Goal: Task Accomplishment & Management: Complete application form

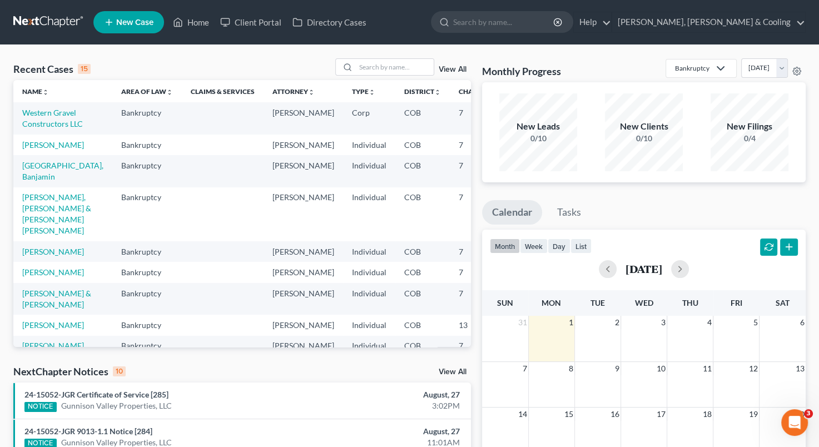
click at [132, 24] on span "New Case" at bounding box center [134, 22] width 37 height 8
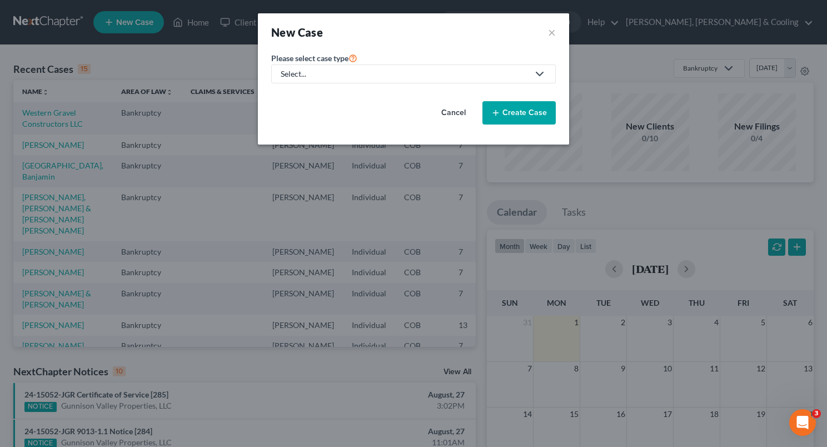
click at [459, 112] on button "Cancel" at bounding box center [453, 113] width 49 height 22
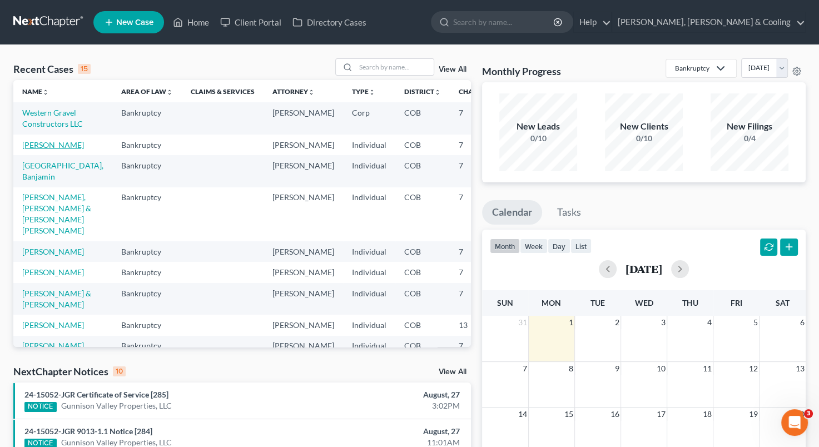
click at [37, 149] on link "[PERSON_NAME]" at bounding box center [53, 144] width 62 height 9
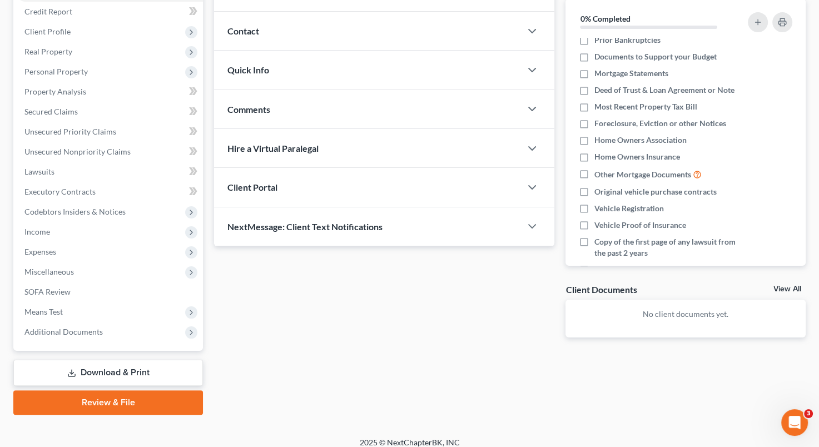
scroll to position [262, 0]
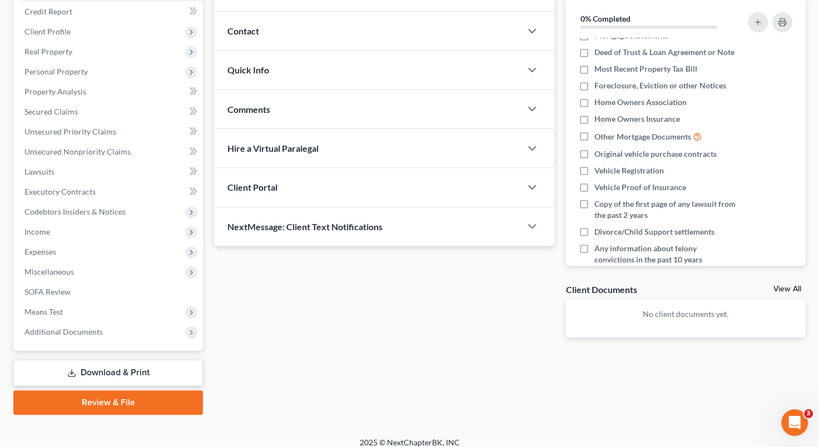
click at [142, 363] on link "Download & Print" at bounding box center [107, 373] width 189 height 26
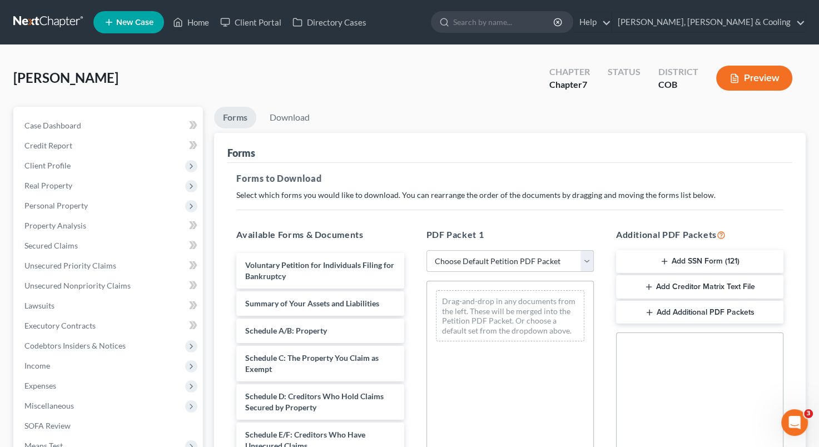
click at [585, 262] on select "Choose Default Petition PDF Packet Complete Bankruptcy Petition (all forms and …" at bounding box center [509, 261] width 167 height 22
select select "5"
click at [426, 250] on select "Choose Default Petition PDF Packet Complete Bankruptcy Petition (all forms and …" at bounding box center [509, 261] width 167 height 22
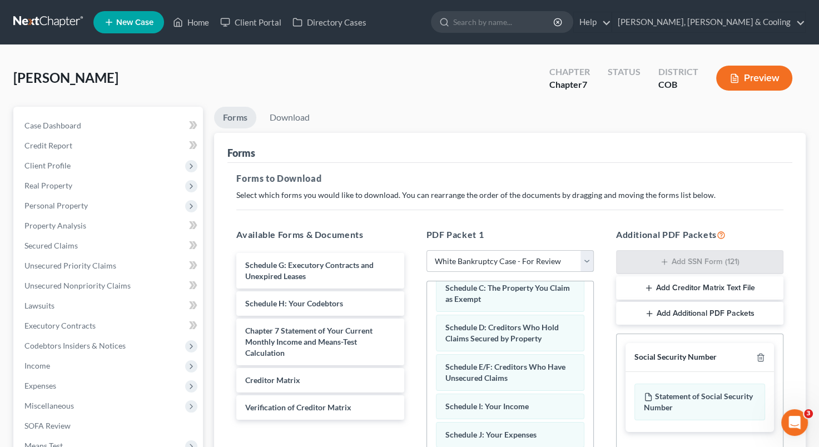
scroll to position [124, 0]
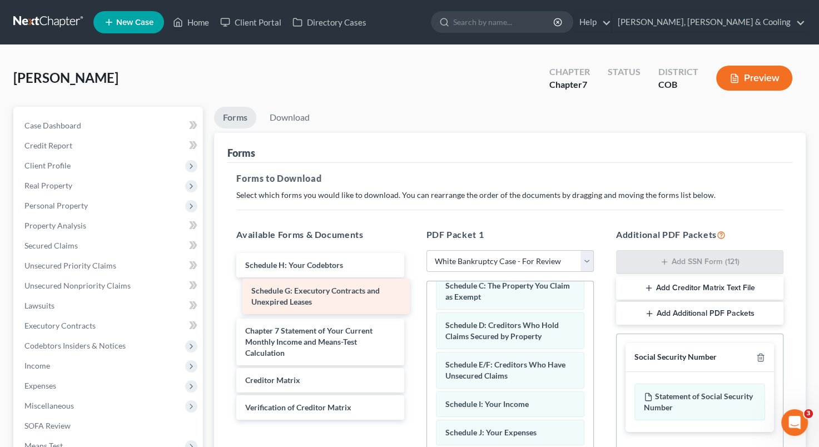
drag, startPoint x: 316, startPoint y: 256, endPoint x: 322, endPoint y: 282, distance: 26.8
click at [322, 282] on div "Schedule G: Executory Contracts and Unexpired Leases Schedule G: Executory Cont…" at bounding box center [319, 336] width 185 height 167
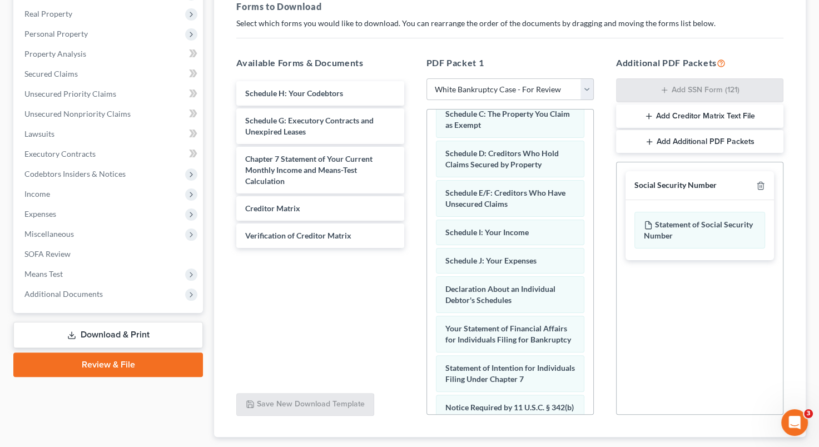
scroll to position [178, 0]
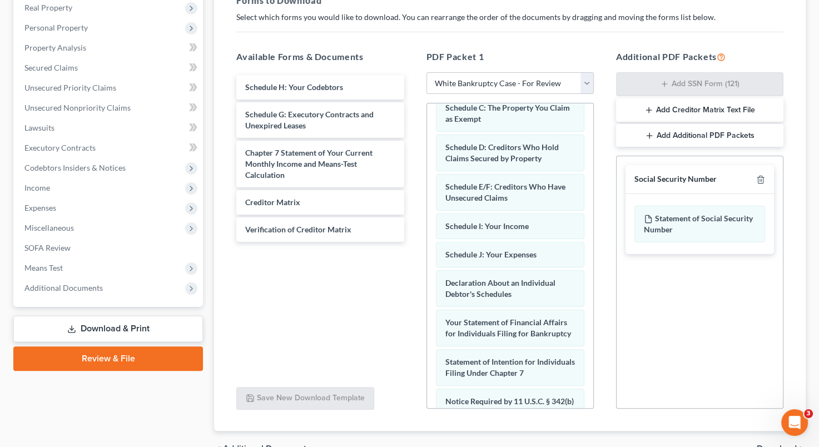
click at [152, 360] on link "Review & File" at bounding box center [107, 358] width 189 height 24
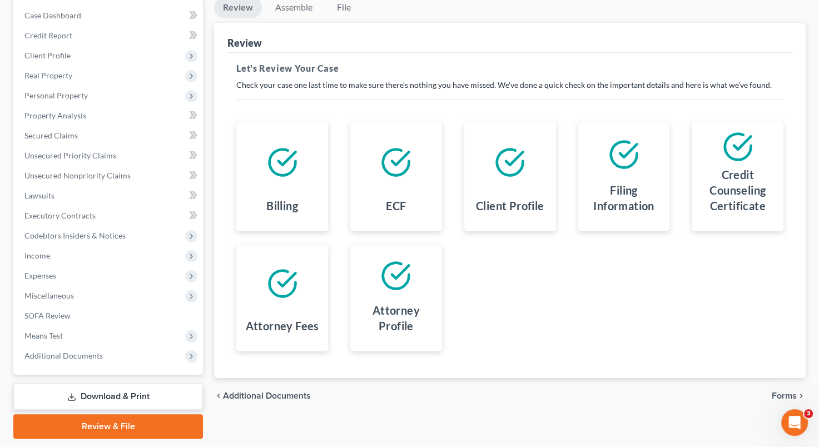
scroll to position [121, 0]
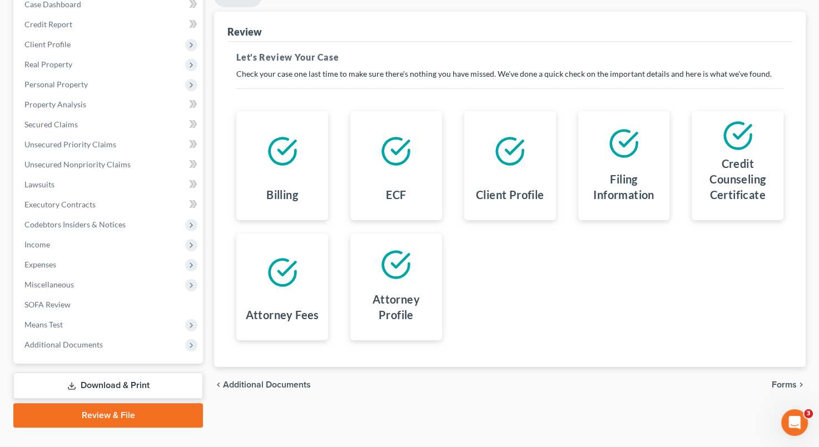
click at [783, 381] on span "Forms" at bounding box center [783, 384] width 25 height 9
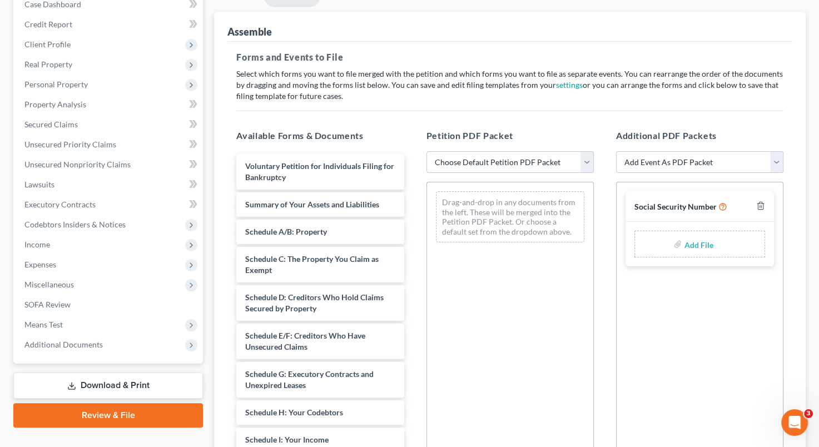
click at [587, 159] on select "Choose Default Petition PDF Packet Emergency Filing (Voluntary Petition and Cre…" at bounding box center [509, 162] width 167 height 22
select select "1"
click at [426, 151] on select "Choose Default Petition PDF Packet Emergency Filing (Voluntary Petition and Cre…" at bounding box center [509, 162] width 167 height 22
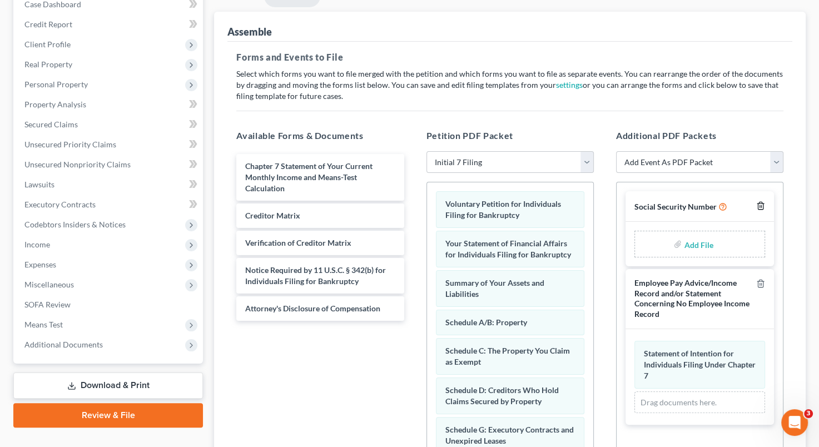
click at [762, 204] on icon "button" at bounding box center [759, 205] width 5 height 7
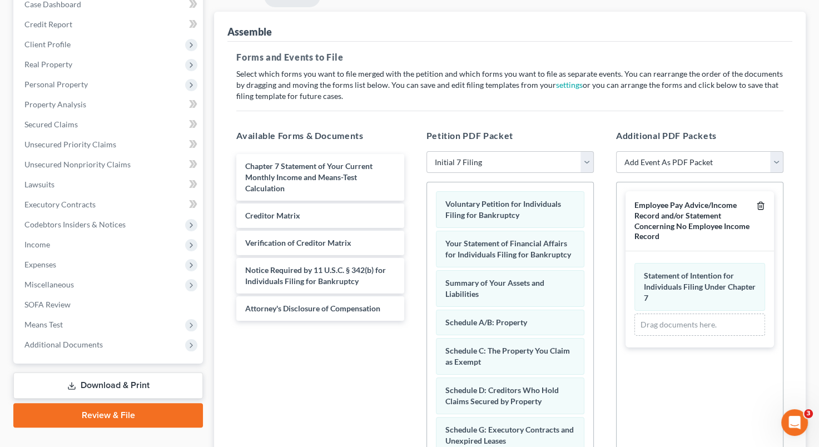
click at [762, 208] on icon "button" at bounding box center [759, 205] width 5 height 7
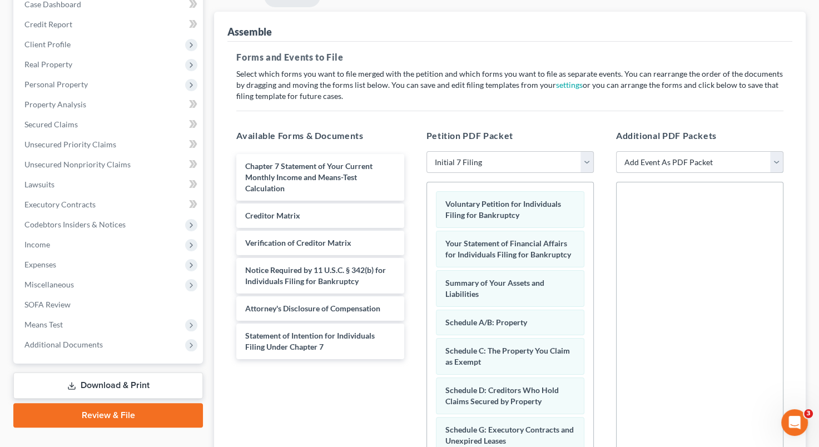
click at [773, 161] on select "Add Event As PDF Packet 1009-1.1 Notice of Amendments Amended Voluntary Petitio…" at bounding box center [699, 162] width 167 height 22
select select "13"
click at [616, 151] on select "Add Event As PDF Packet 1009-1.1 Notice of Amendments Amended Voluntary Petitio…" at bounding box center [699, 162] width 167 height 22
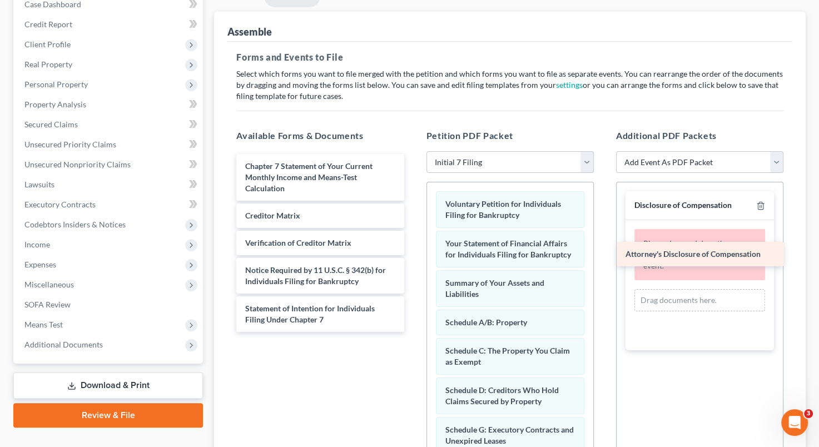
drag, startPoint x: 329, startPoint y: 307, endPoint x: 709, endPoint y: 254, distance: 383.7
click at [412, 254] on div "Attorney's Disclosure of Compensation Chapter 7 Statement of Your Current Month…" at bounding box center [319, 243] width 185 height 178
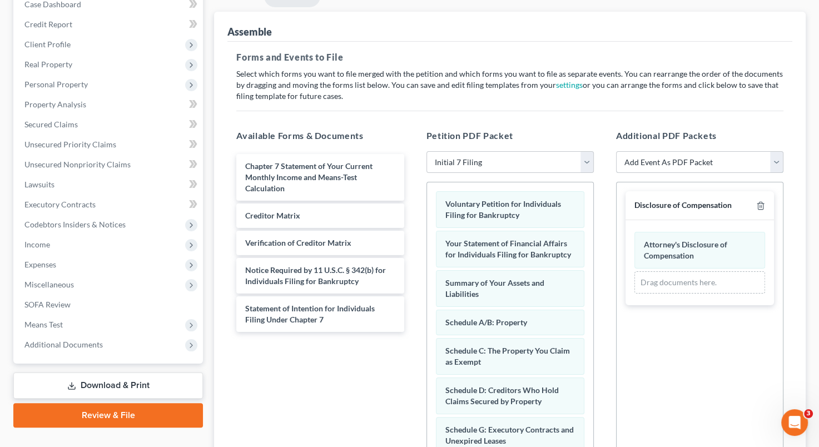
click at [779, 161] on select "Add Event As PDF Packet 1009-1.1 Notice of Amendments Amended Voluntary Petitio…" at bounding box center [699, 162] width 167 height 22
select select "4"
click at [616, 151] on select "Add Event As PDF Packet 1009-1.1 Notice of Amendments Amended Voluntary Petitio…" at bounding box center [699, 162] width 167 height 22
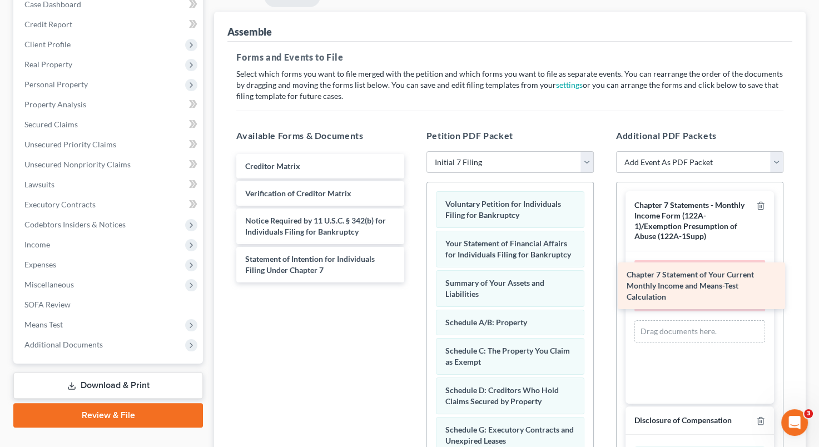
drag, startPoint x: 317, startPoint y: 173, endPoint x: 698, endPoint y: 282, distance: 396.6
click at [412, 282] on div "Chapter 7 Statement of Your Current Monthly Income and Means-Test Calculation C…" at bounding box center [319, 218] width 185 height 128
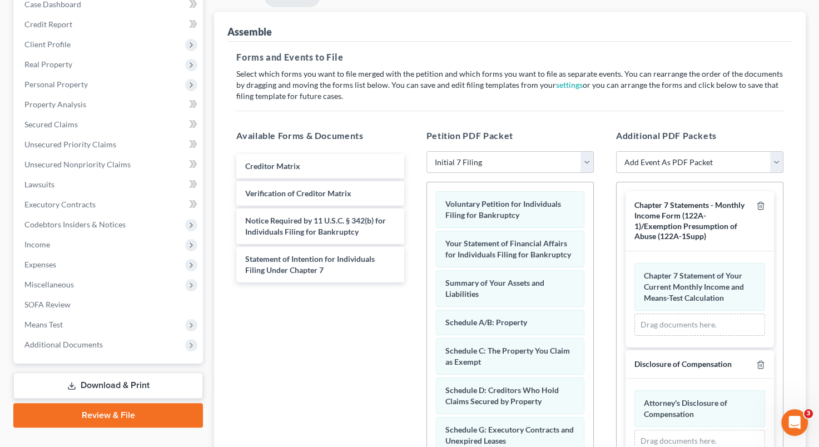
scroll to position [211, 0]
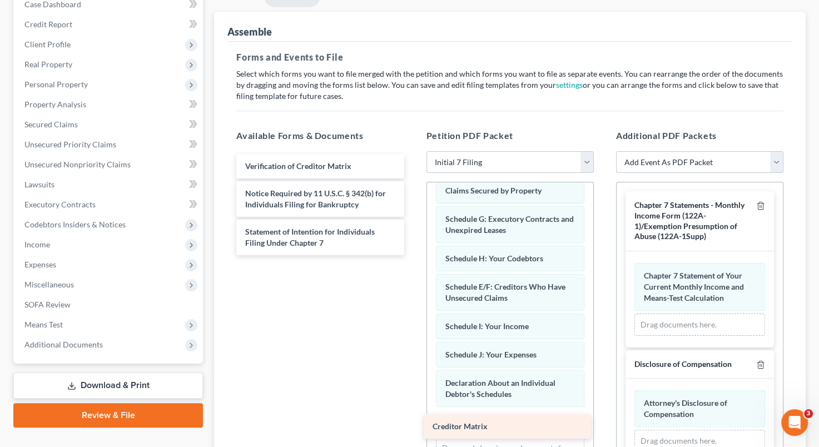
drag, startPoint x: 313, startPoint y: 162, endPoint x: 500, endPoint y: 423, distance: 321.4
click at [412, 255] on div "Creditor Matrix Creditor Matrix Verification of Creditor Matrix Notice Required…" at bounding box center [319, 204] width 185 height 101
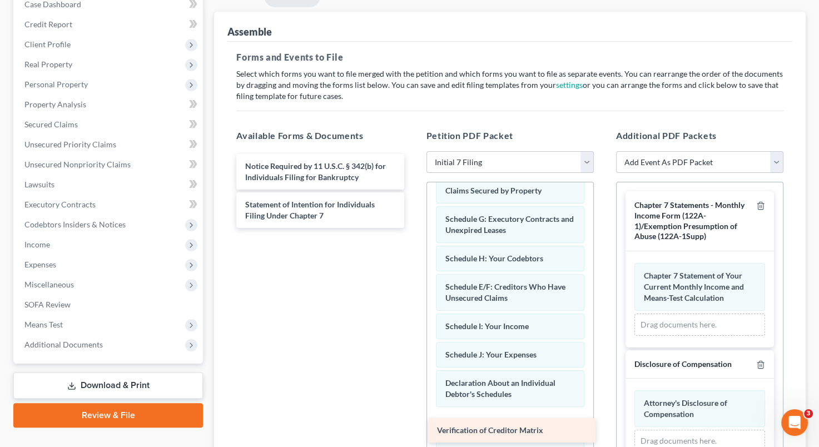
drag, startPoint x: 355, startPoint y: 153, endPoint x: 546, endPoint y: 418, distance: 327.1
click at [412, 228] on div "Verification of Creditor Matrix Verification of Creditor Matrix Notice Required…" at bounding box center [319, 191] width 185 height 74
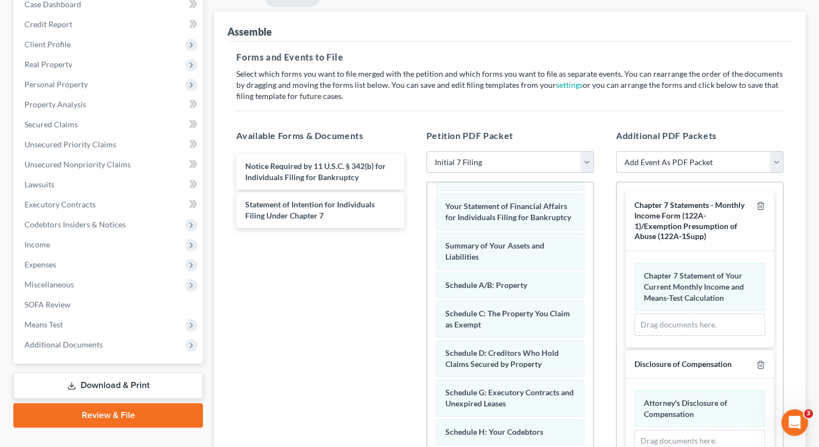
scroll to position [19, 0]
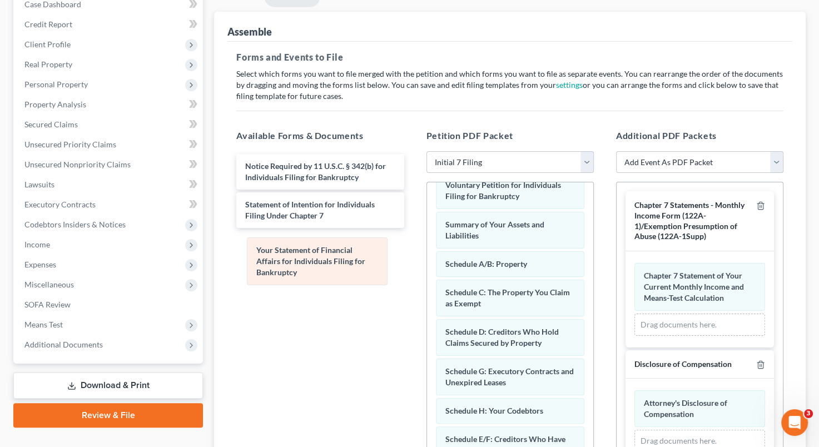
drag, startPoint x: 517, startPoint y: 226, endPoint x: 329, endPoint y: 253, distance: 190.3
click at [427, 253] on div "Your Statement of Financial Affairs for Individuals Filing for Bankruptcy Volun…" at bounding box center [510, 420] width 166 height 515
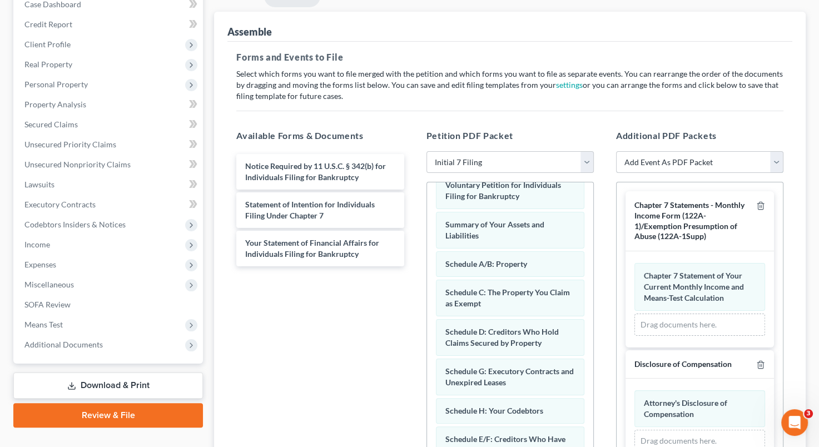
click at [780, 162] on select "Add Event As PDF Packet 1009-1.1 Notice of Amendments Amended Voluntary Petitio…" at bounding box center [699, 162] width 167 height 22
select select "35"
click at [616, 151] on select "Add Event As PDF Packet 1009-1.1 Notice of Amendments Amended Voluntary Petitio…" at bounding box center [699, 162] width 167 height 22
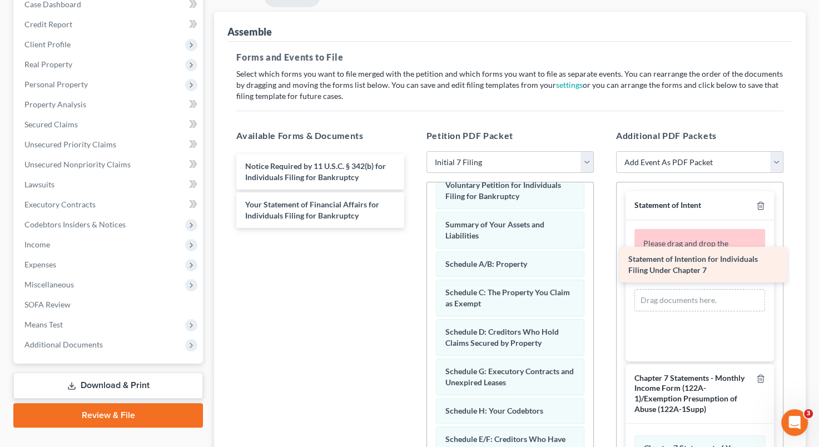
drag, startPoint x: 336, startPoint y: 211, endPoint x: 718, endPoint y: 258, distance: 385.1
click at [412, 228] on div "Statement of Intention for Individuals Filing Under Chapter 7 Notice Required b…" at bounding box center [319, 191] width 185 height 74
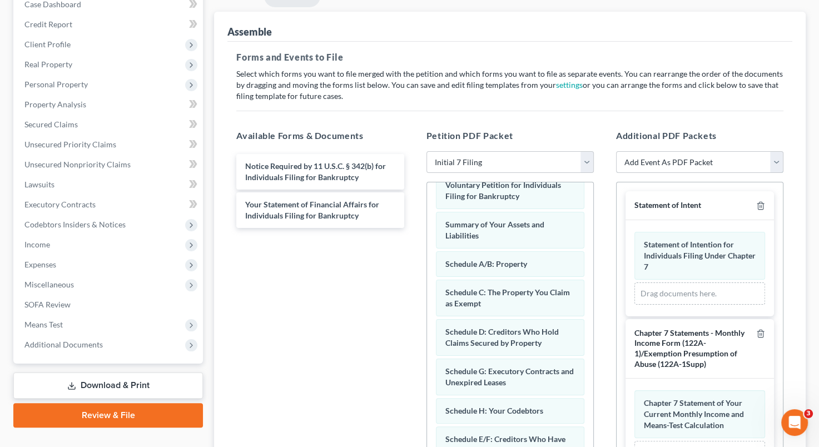
click at [775, 162] on select "Add Event As PDF Packet 1009-1.1 Notice of Amendments Amended Voluntary Petitio…" at bounding box center [699, 162] width 167 height 22
select select "34"
click at [616, 151] on select "Add Event As PDF Packet 1009-1.1 Notice of Amendments Amended Voluntary Petitio…" at bounding box center [699, 162] width 167 height 22
select select
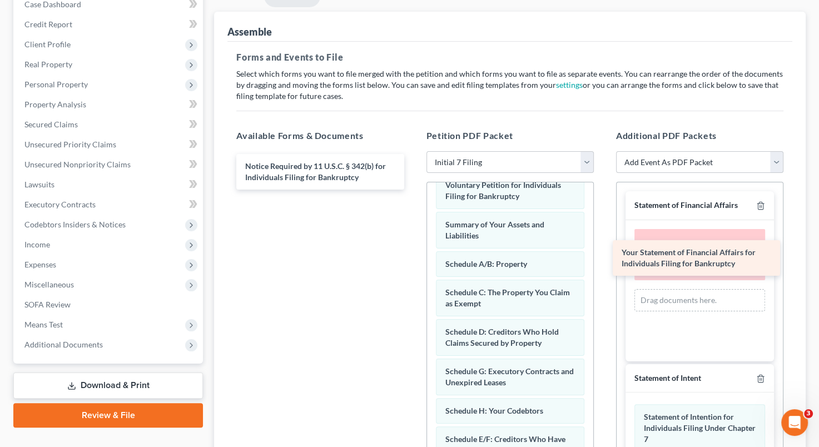
drag, startPoint x: 340, startPoint y: 200, endPoint x: 716, endPoint y: 249, distance: 379.9
click at [412, 189] on div "Your Statement of Financial Affairs for Individuals Filing for Bankruptcy Notic…" at bounding box center [319, 172] width 185 height 36
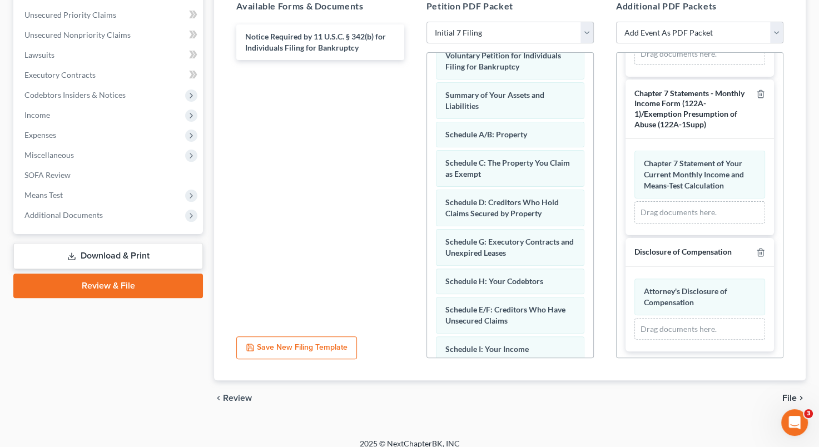
scroll to position [261, 0]
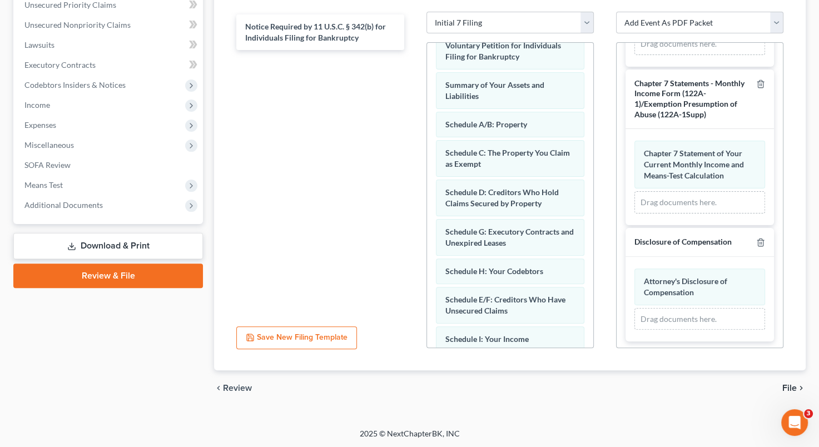
click at [790, 386] on span "File" at bounding box center [789, 387] width 14 height 9
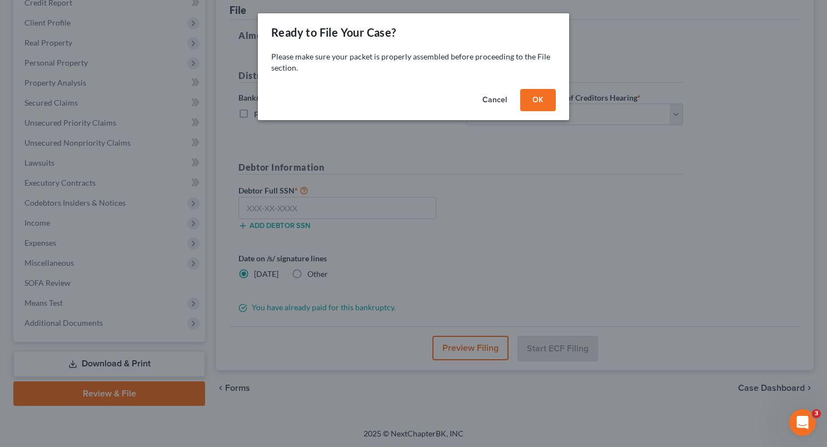
click at [538, 96] on button "OK" at bounding box center [538, 100] width 36 height 22
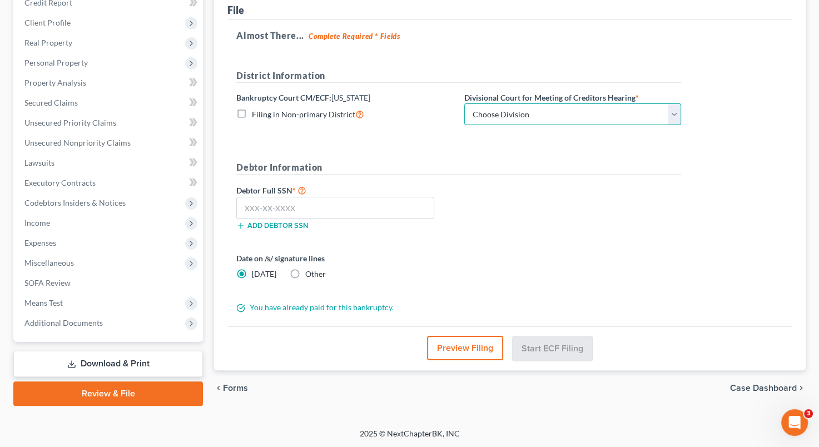
click at [671, 112] on select "Choose Division [GEOGRAPHIC_DATA]" at bounding box center [572, 114] width 217 height 22
click at [249, 208] on input "text" at bounding box center [335, 208] width 198 height 22
click at [246, 207] on input "text" at bounding box center [335, 208] width 198 height 22
type input "524-77-6571"
click at [676, 112] on select "Choose Division [GEOGRAPHIC_DATA]" at bounding box center [572, 114] width 217 height 22
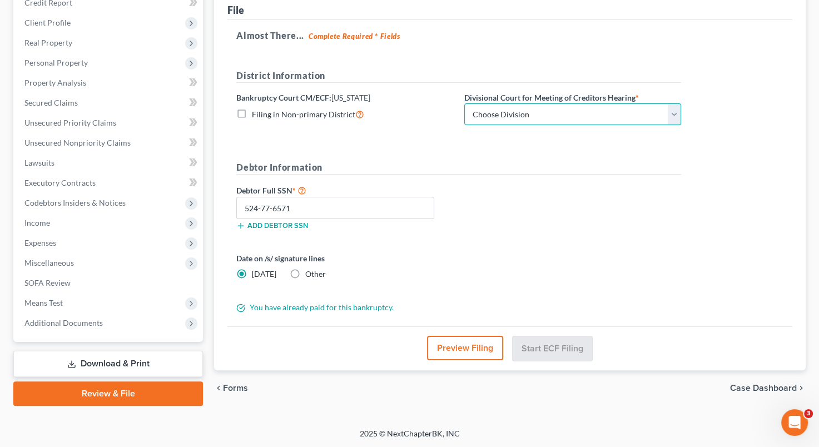
select select "0"
click at [464, 103] on select "Choose Division [GEOGRAPHIC_DATA]" at bounding box center [572, 114] width 217 height 22
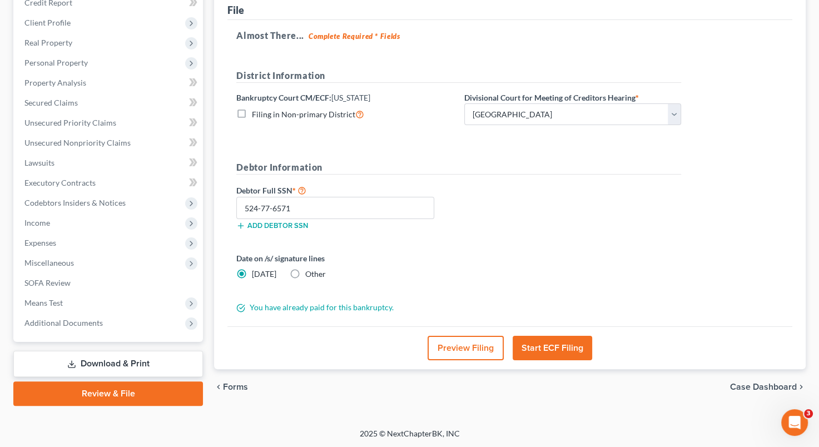
click at [556, 340] on button "Start ECF Filing" at bounding box center [551, 348] width 79 height 24
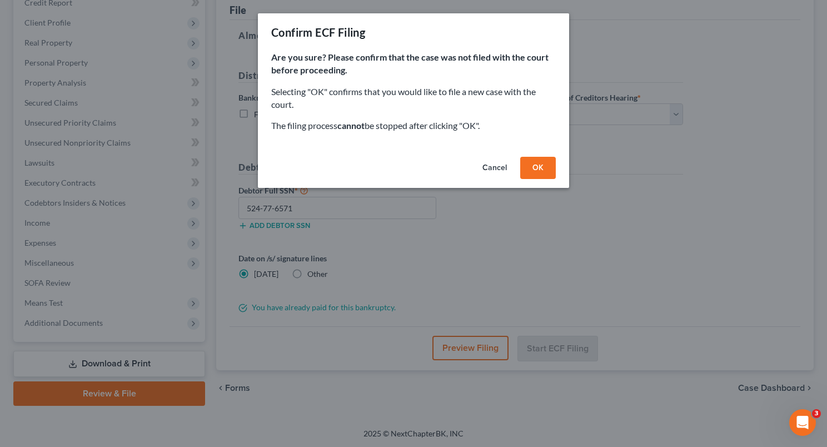
click at [536, 169] on button "OK" at bounding box center [538, 168] width 36 height 22
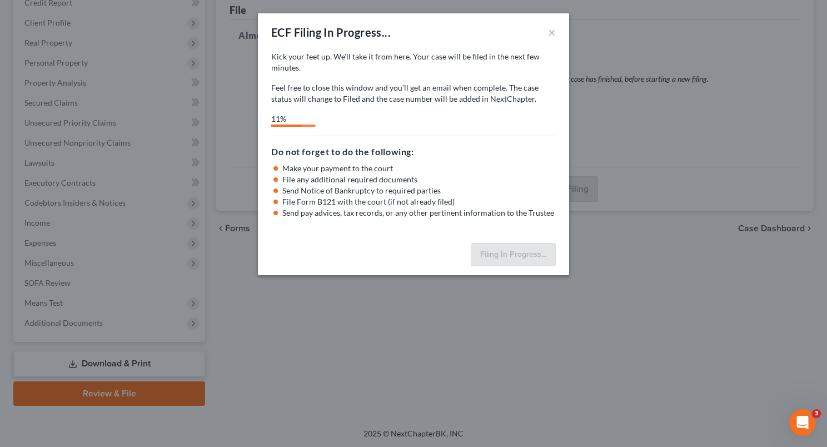
select select "0"
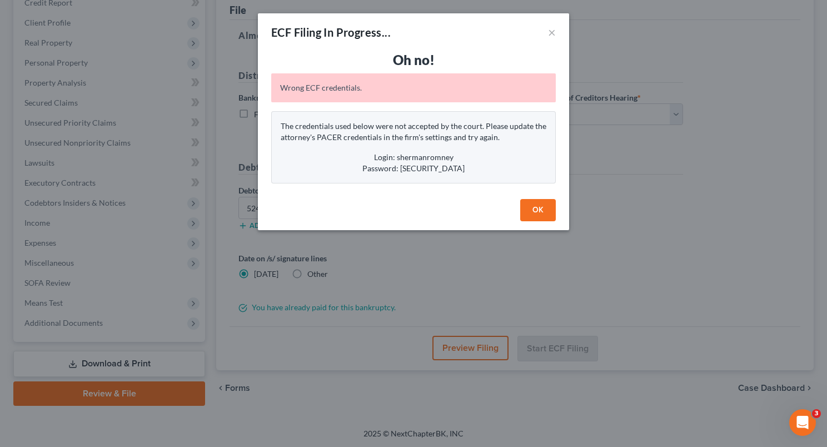
click at [536, 201] on button "OK" at bounding box center [538, 210] width 36 height 22
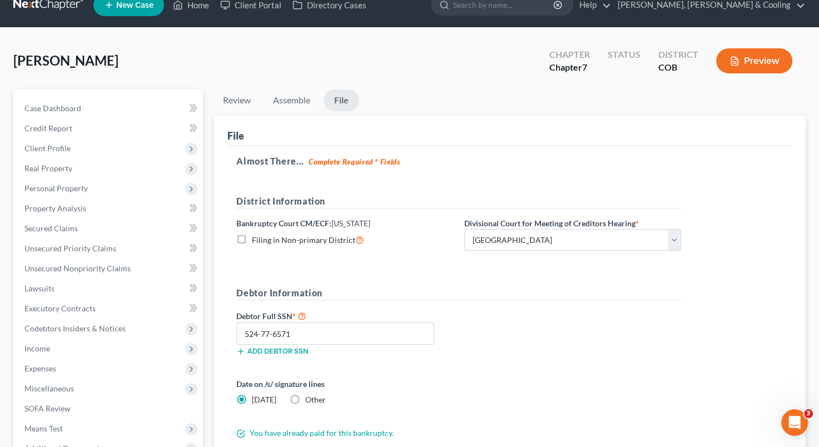
scroll to position [0, 0]
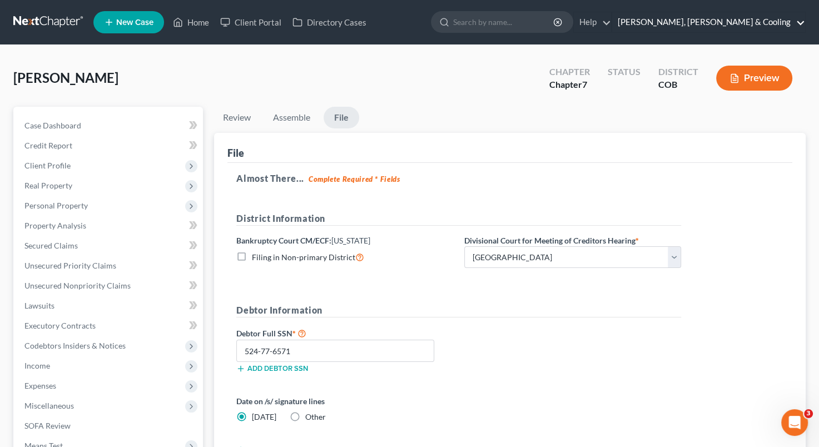
click at [805, 17] on link "[PERSON_NAME], [PERSON_NAME] & Cooling" at bounding box center [708, 22] width 193 height 20
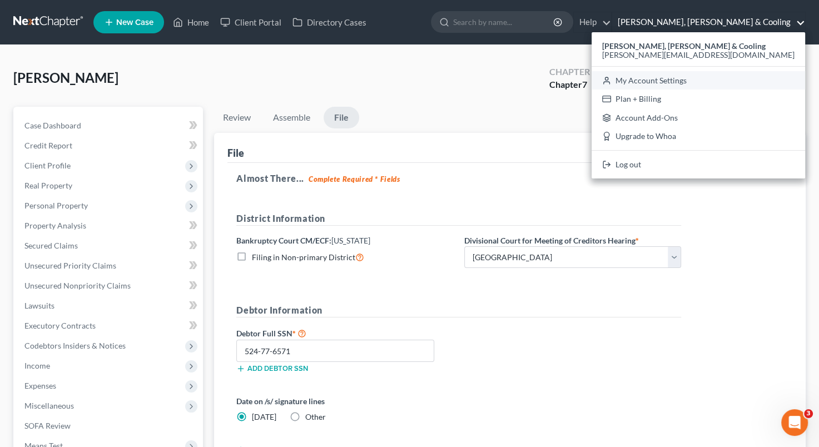
click at [731, 76] on link "My Account Settings" at bounding box center [697, 80] width 213 height 19
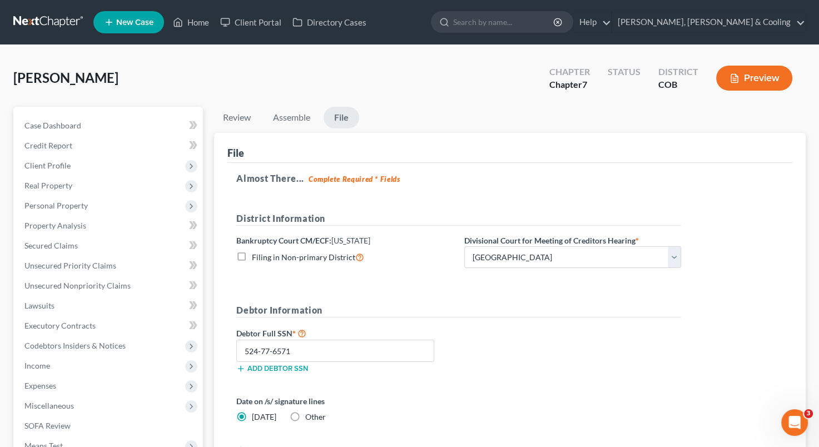
select select "11"
select select "28"
select select "5"
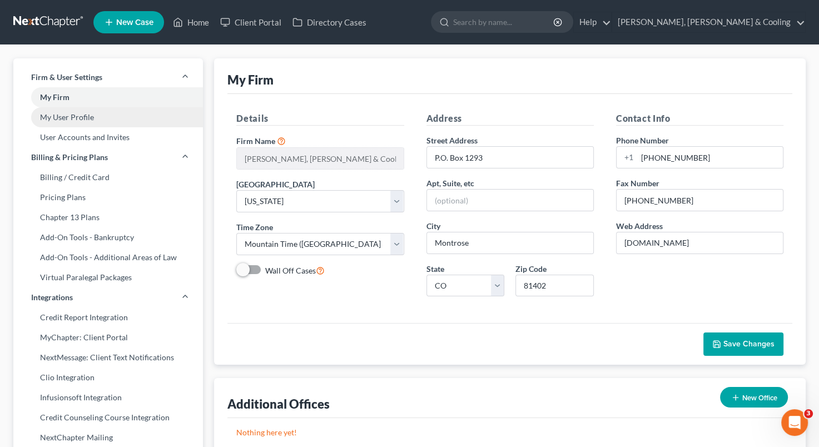
click at [109, 115] on link "My User Profile" at bounding box center [107, 117] width 189 height 20
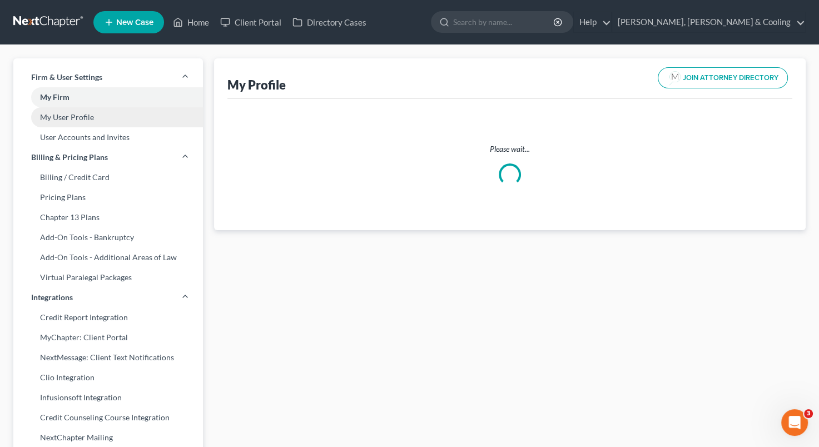
select select "5"
select select "11"
select select "attorney"
select select "1"
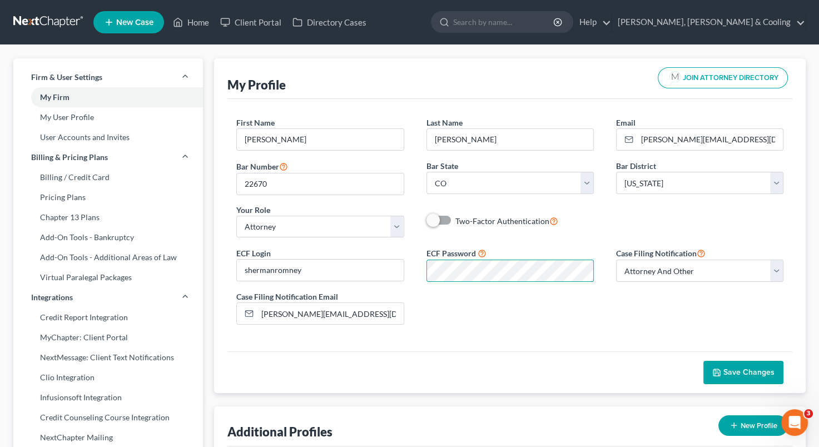
click at [666, 302] on div "ECF Login shermanromney ECF Password Case Filing Notification Select Attorney O…" at bounding box center [509, 289] width 569 height 87
click at [410, 320] on div "Case Filing Notification Email [PERSON_NAME][EMAIL_ADDRESS][DOMAIN_NAME]" at bounding box center [319, 308] width 189 height 34
click at [730, 371] on span "Save Changes" at bounding box center [748, 371] width 51 height 9
click at [611, 20] on link "Help" at bounding box center [591, 22] width 37 height 20
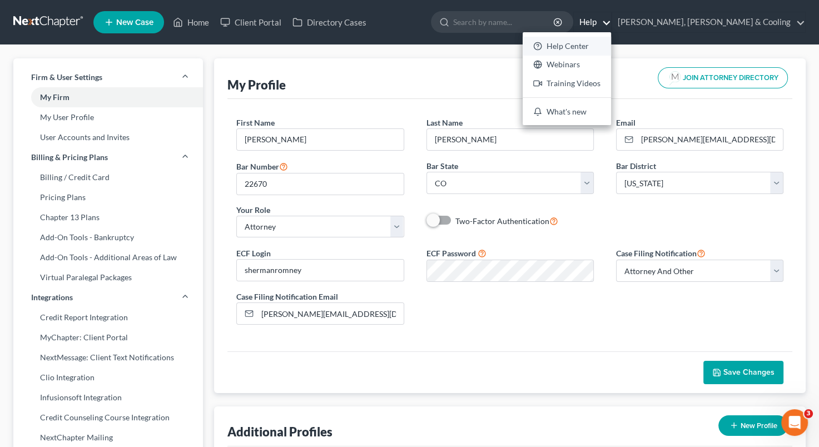
click at [611, 43] on link "Help Center" at bounding box center [566, 46] width 88 height 19
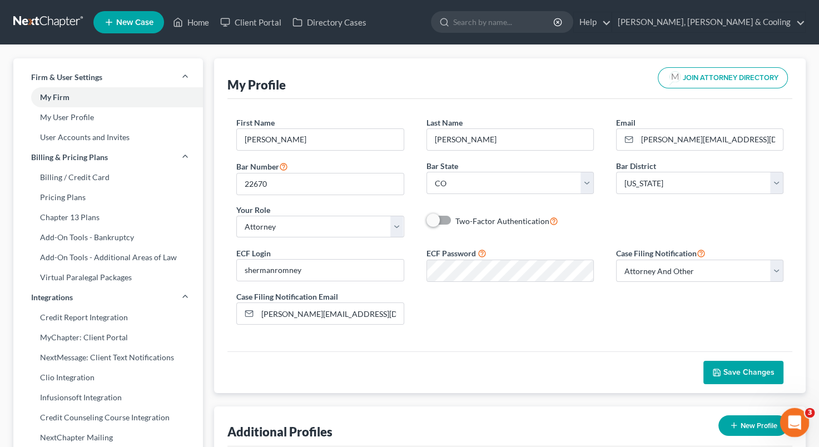
click at [788, 421] on icon "Open Intercom Messenger" at bounding box center [792, 421] width 18 height 18
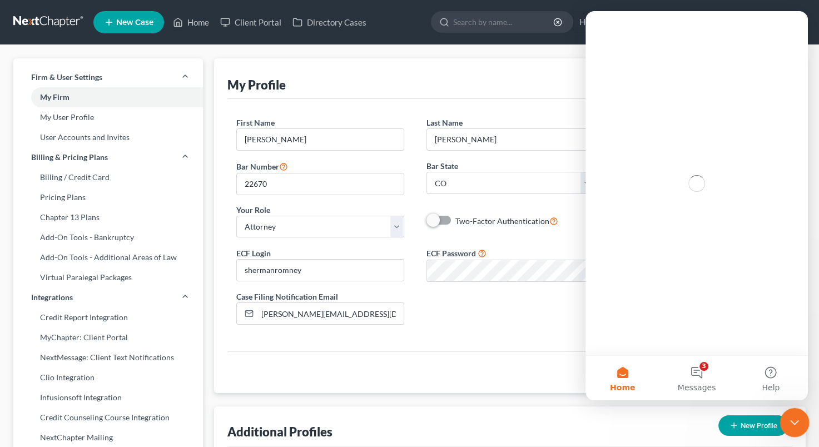
click at [787, 421] on icon "Close Intercom Messenger" at bounding box center [792, 420] width 13 height 13
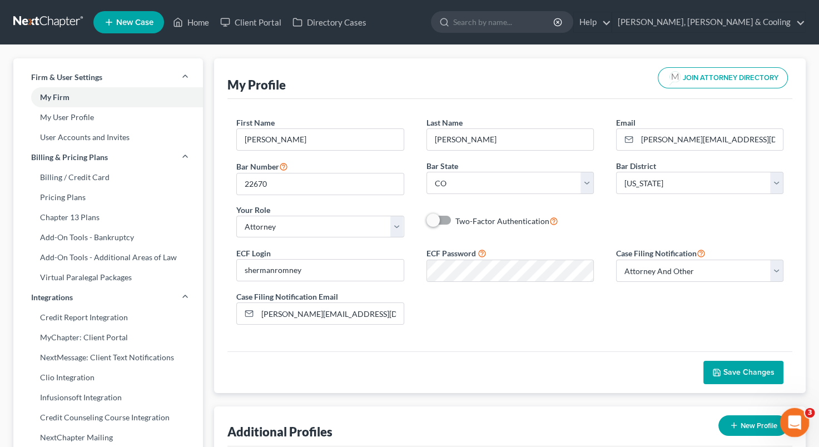
click at [788, 421] on icon "Open Intercom Messenger" at bounding box center [792, 421] width 18 height 18
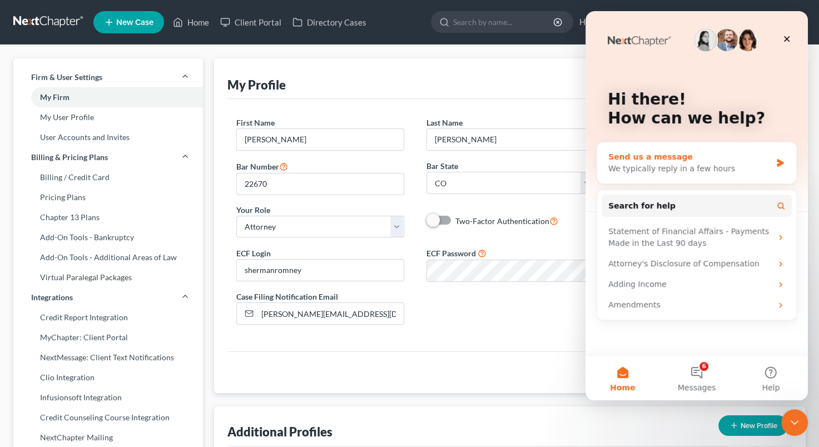
click at [692, 168] on div "We typically reply in a few hours" at bounding box center [689, 169] width 163 height 12
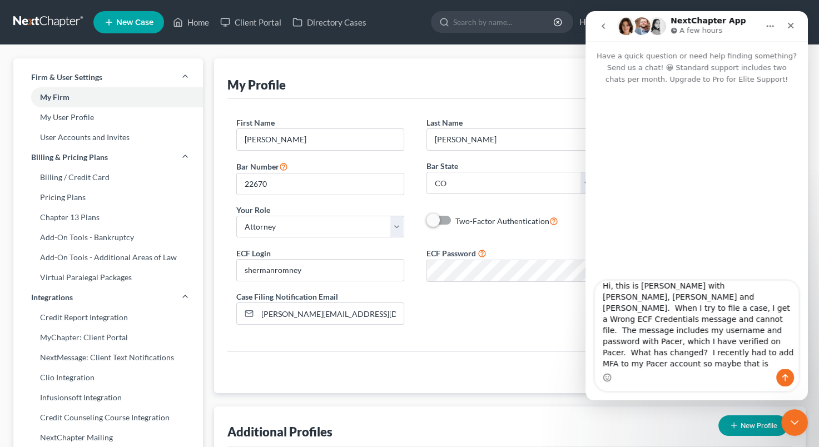
scroll to position [18, 0]
type textarea "Hi, this is [PERSON_NAME] with [PERSON_NAME], [PERSON_NAME] and [PERSON_NAME]. …"
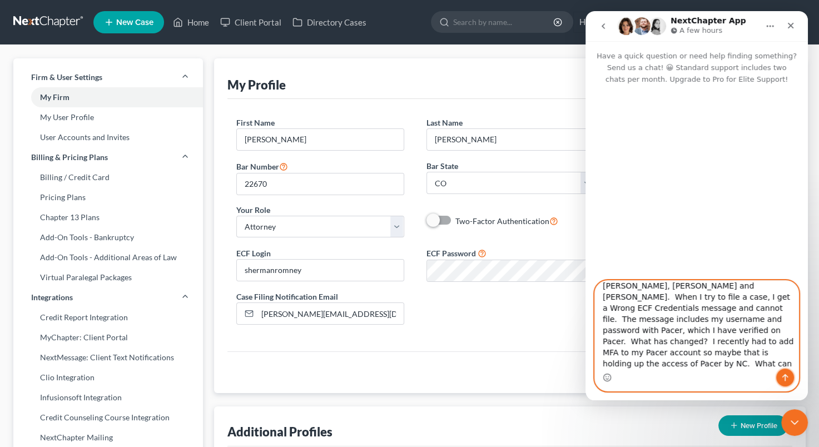
click at [785, 382] on button "Send a message…" at bounding box center [785, 377] width 18 height 18
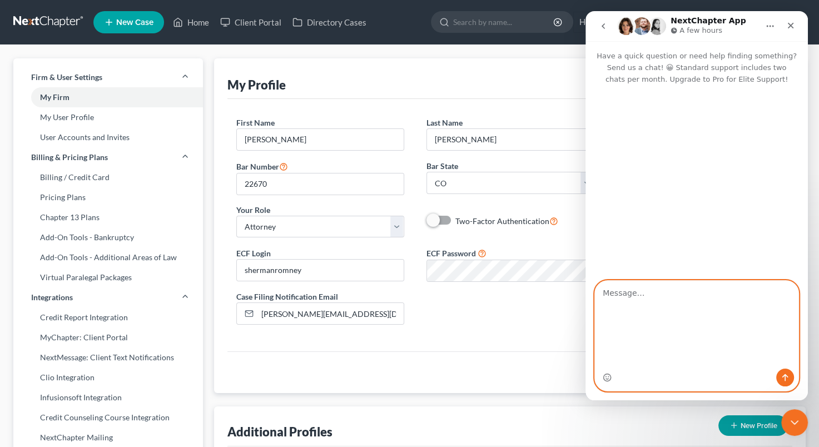
scroll to position [0, 0]
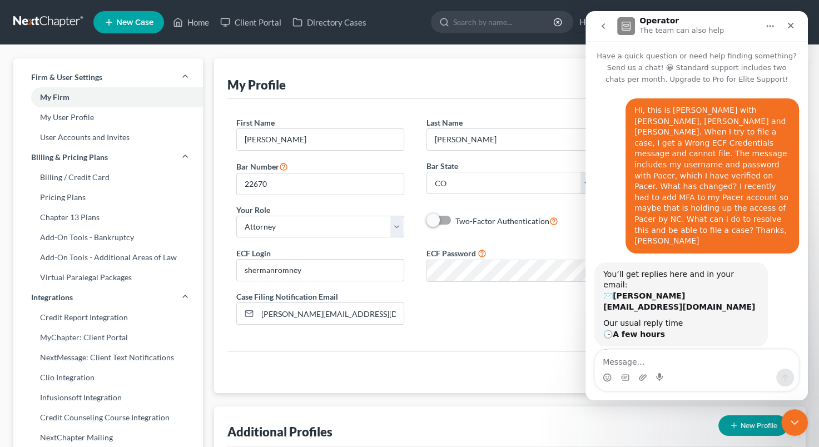
click at [600, 27] on icon "go back" at bounding box center [602, 26] width 9 height 9
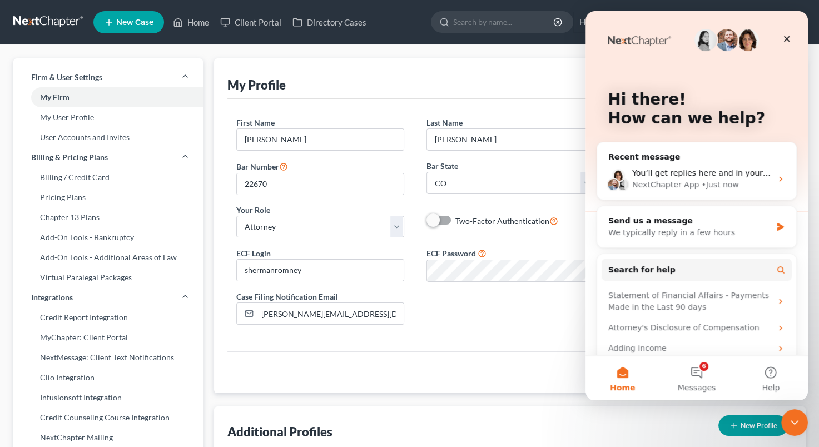
click at [600, 27] on div "Hi there! How can we help?" at bounding box center [696, 111] width 200 height 200
click at [784, 38] on icon "Close" at bounding box center [786, 38] width 9 height 9
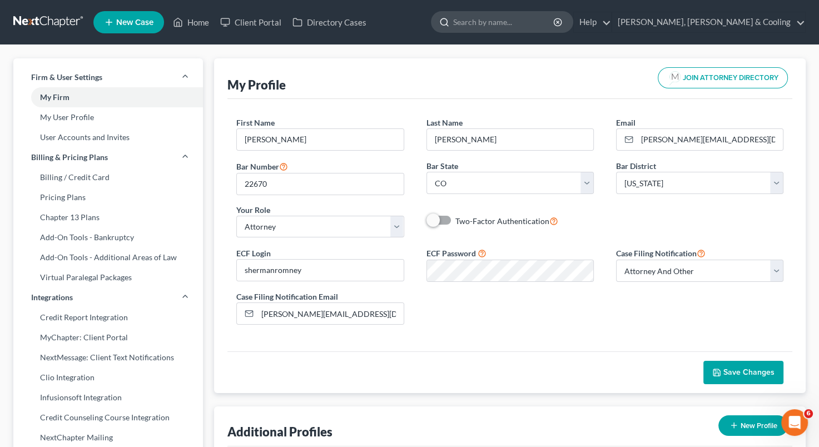
click at [528, 21] on input "search" at bounding box center [504, 22] width 102 height 21
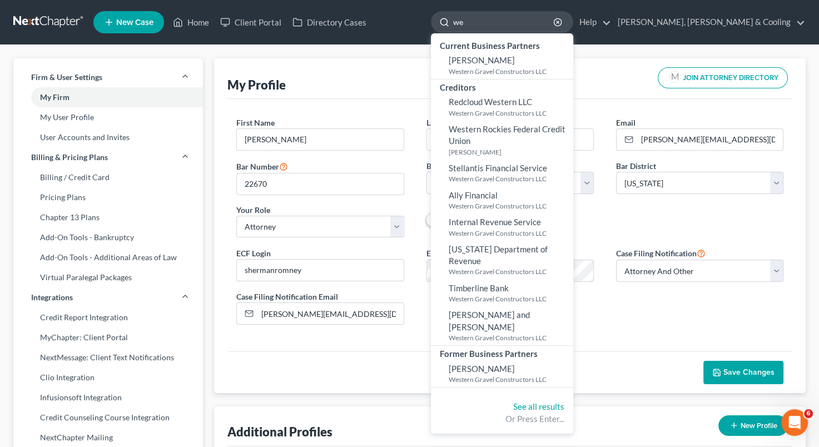
type input "w"
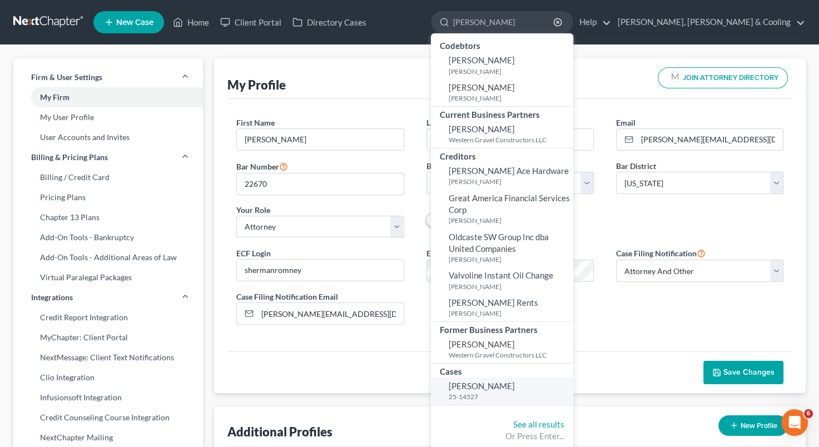
type input "[PERSON_NAME]"
click at [569, 378] on link "[PERSON_NAME] 25-14527" at bounding box center [502, 390] width 142 height 27
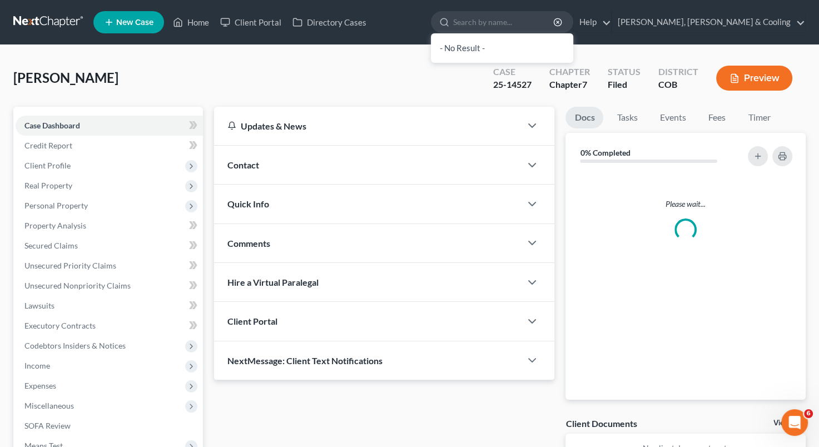
click at [568, 381] on div "Please wait..." at bounding box center [685, 286] width 240 height 228
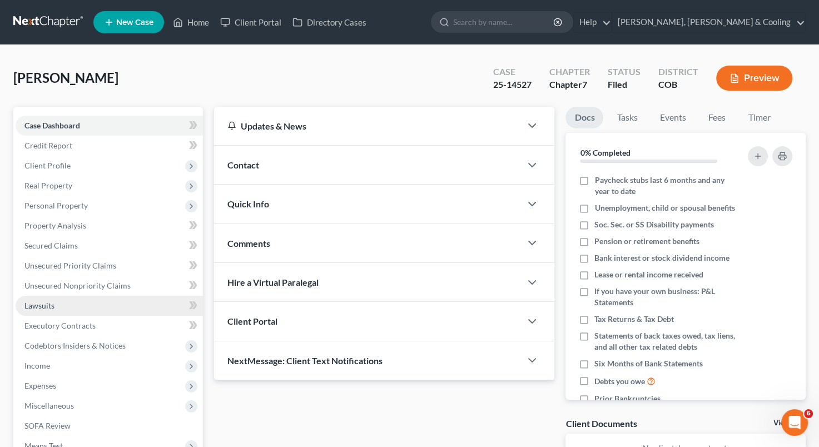
click at [102, 302] on link "Lawsuits" at bounding box center [109, 306] width 187 height 20
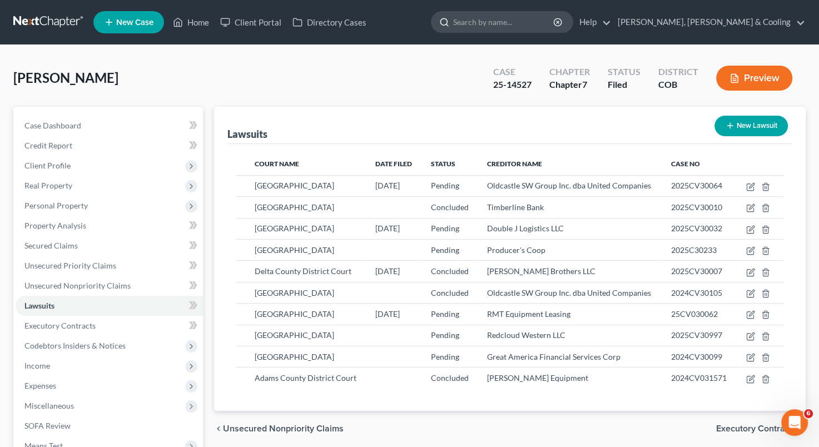
click at [533, 20] on input "search" at bounding box center [504, 22] width 102 height 21
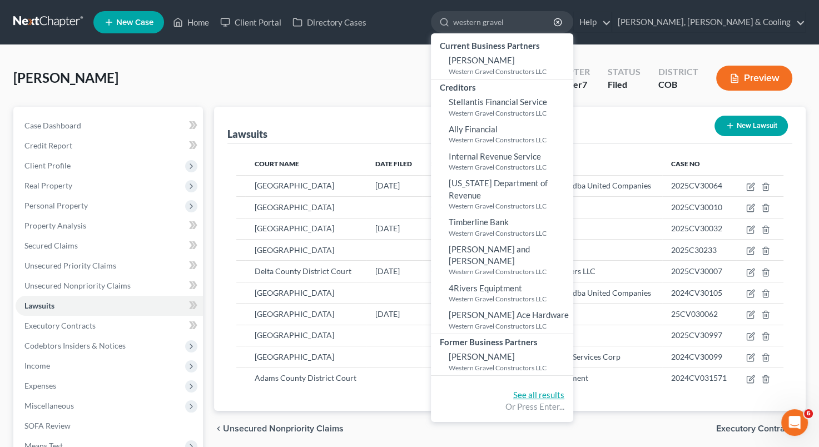
type input "western gravel"
click at [564, 390] on link "See all results" at bounding box center [538, 395] width 51 height 10
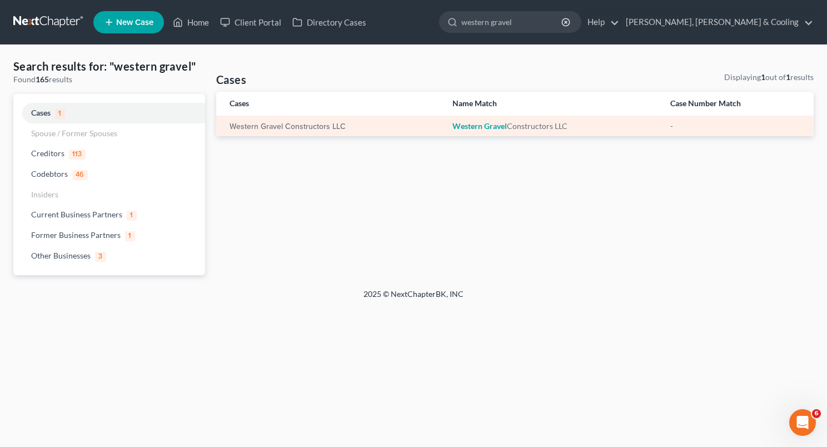
click at [492, 124] on em "Gravel" at bounding box center [495, 125] width 23 height 9
click at [324, 124] on link "Western Gravel Constructors LLC" at bounding box center [287, 127] width 116 height 8
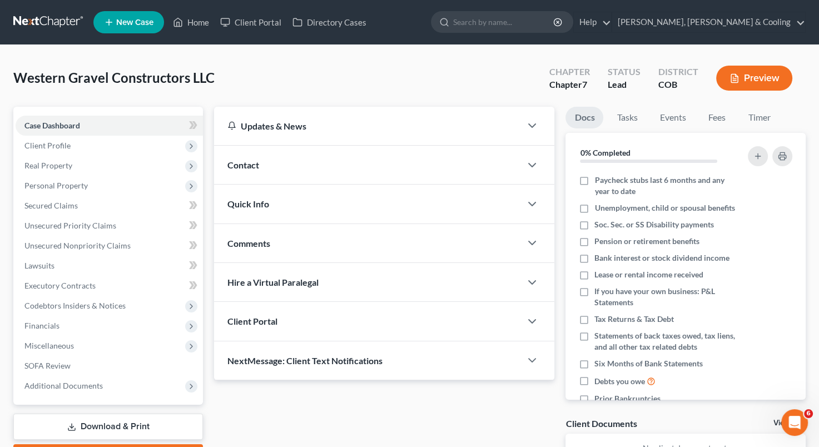
click at [324, 124] on div "Updates & News" at bounding box center [367, 126] width 280 height 12
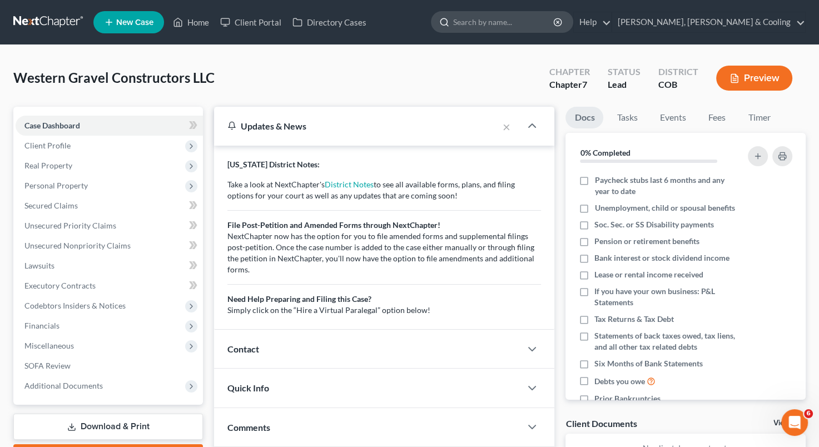
click at [552, 24] on input "search" at bounding box center [504, 22] width 102 height 21
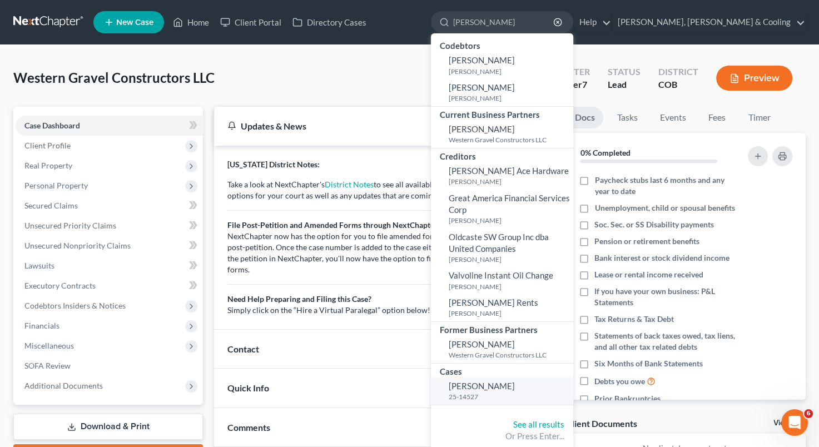
type input "[PERSON_NAME]"
click at [515, 388] on span "[PERSON_NAME]" at bounding box center [481, 386] width 66 height 10
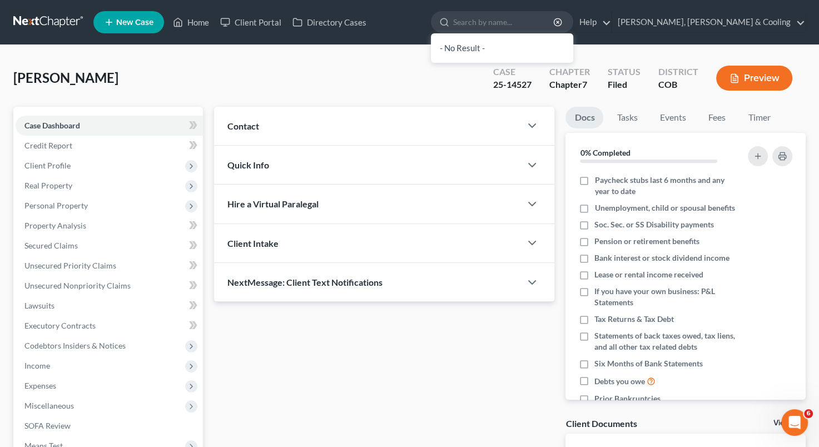
click at [532, 388] on div "Updates & News × Contact New Contact Quick Info Status Referral Source Select W…" at bounding box center [383, 327] width 351 height 440
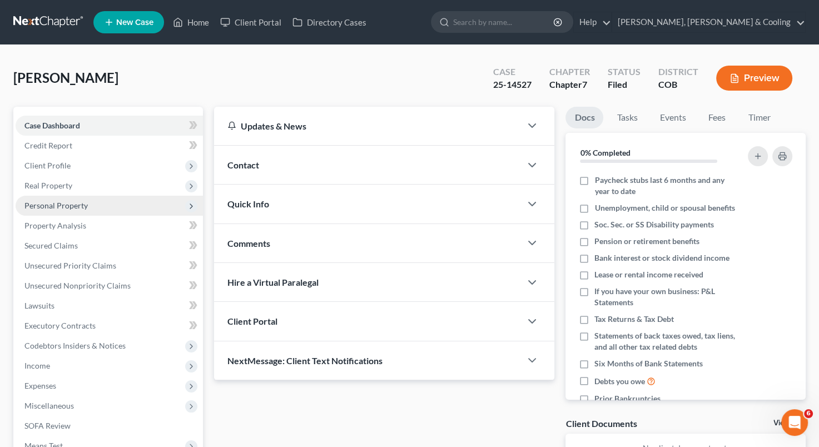
click at [124, 202] on span "Personal Property" at bounding box center [109, 206] width 187 height 20
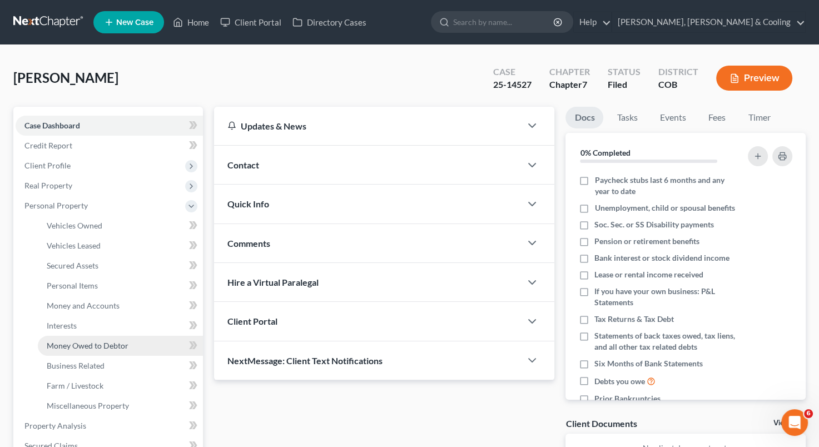
click at [136, 340] on link "Money Owed to Debtor" at bounding box center [120, 346] width 165 height 20
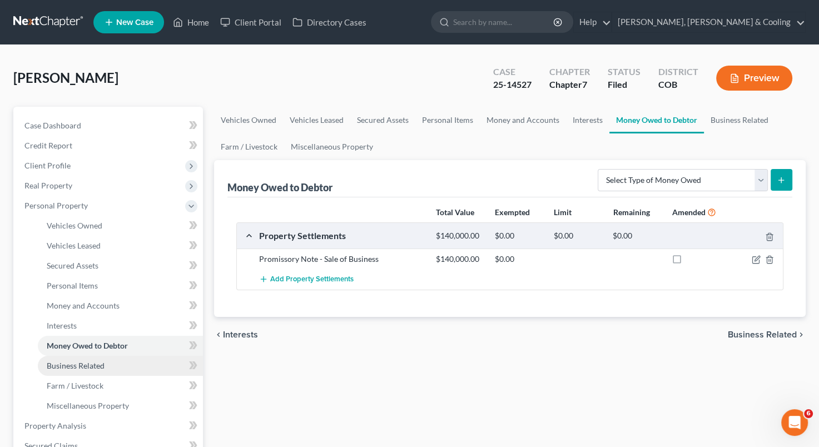
click at [130, 362] on link "Business Related" at bounding box center [120, 366] width 165 height 20
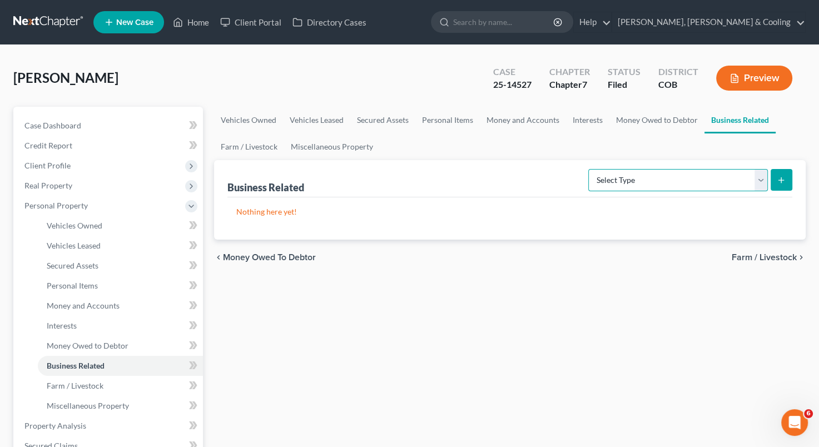
click at [758, 178] on select "Select Type Customer Lists Franchises Inventory Licenses Machinery Office Equip…" at bounding box center [677, 180] width 179 height 22
click at [503, 276] on div "Vehicles Owned Vehicles Leased Secured Assets Personal Items Money and Accounts…" at bounding box center [509, 428] width 602 height 642
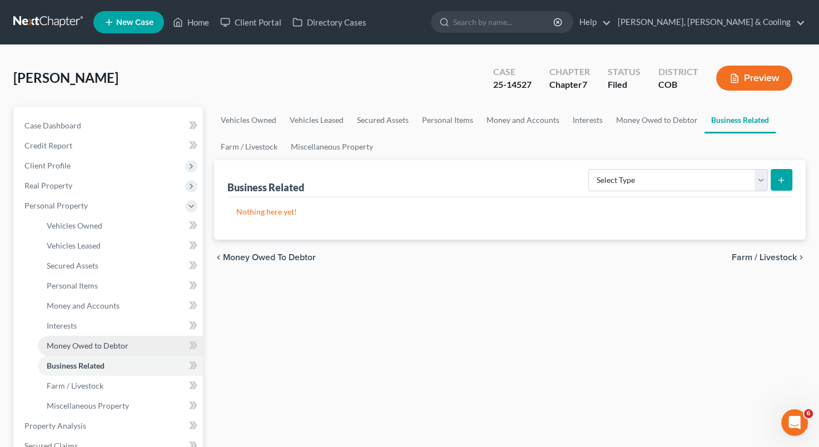
click at [121, 346] on span "Money Owed to Debtor" at bounding box center [88, 345] width 82 height 9
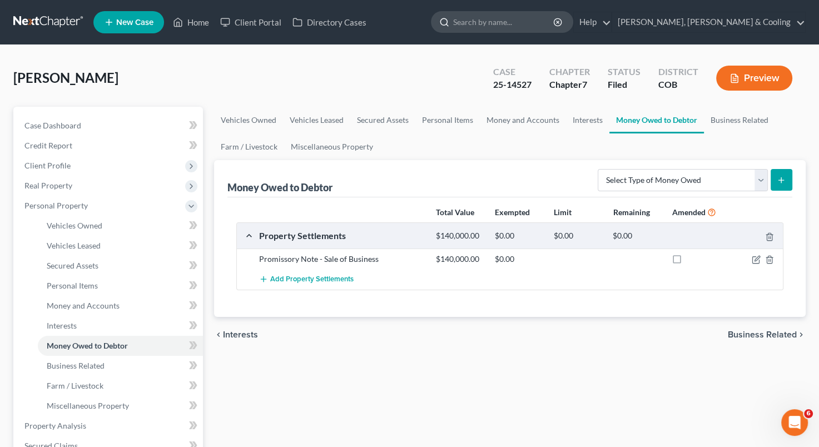
click at [555, 24] on input "search" at bounding box center [504, 22] width 102 height 21
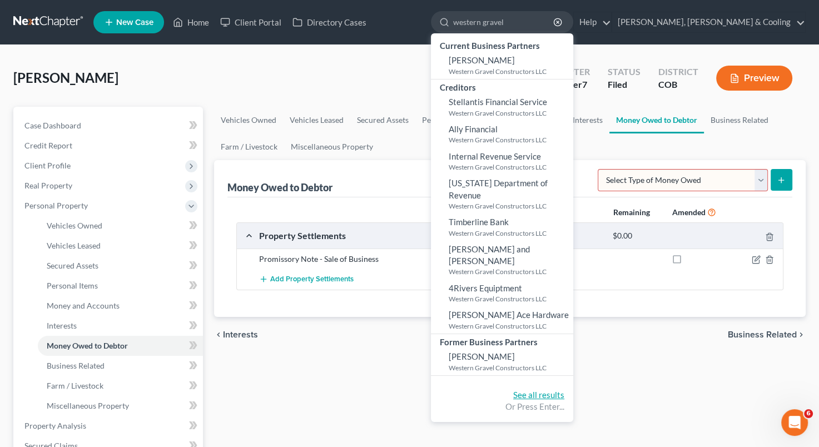
type input "western gravel"
click at [564, 390] on link "See all results" at bounding box center [538, 395] width 51 height 10
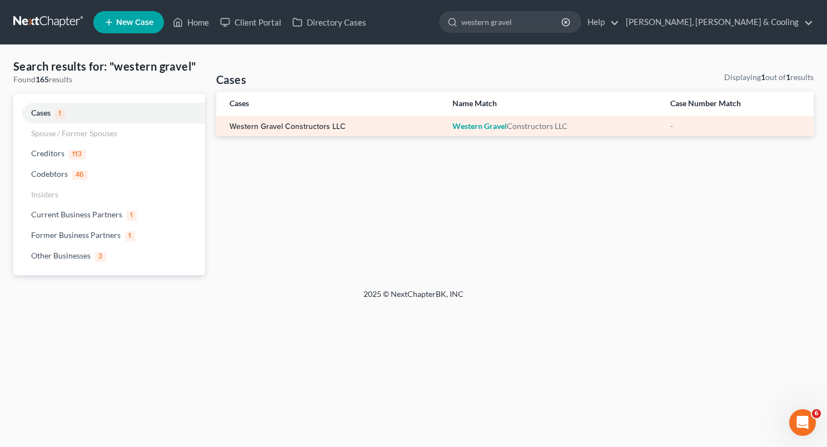
click at [318, 126] on link "Western Gravel Constructors LLC" at bounding box center [287, 127] width 116 height 8
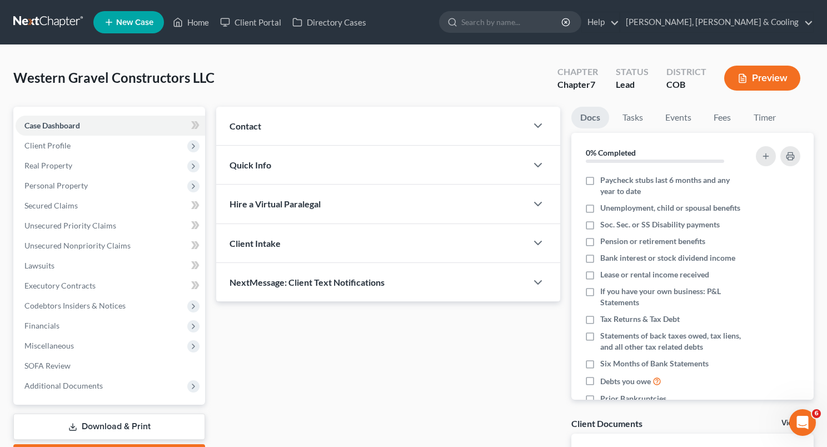
click at [318, 126] on div "Updates & News × Contact New Contact Quick Info Status Referral Source Select W…" at bounding box center [388, 205] width 344 height 196
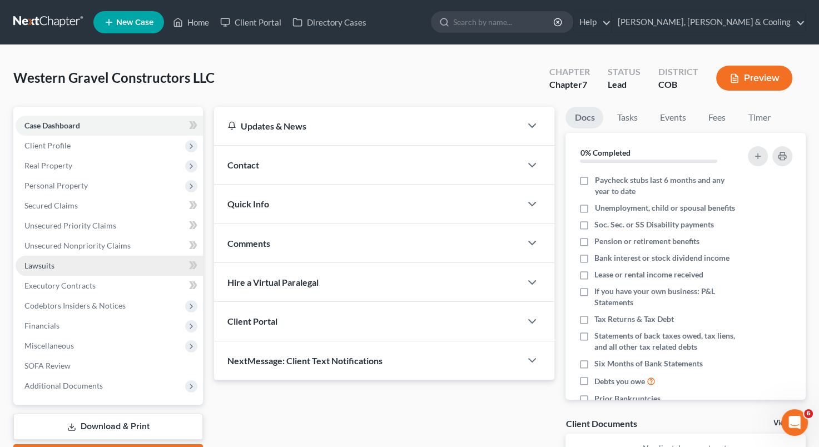
click at [132, 266] on link "Lawsuits" at bounding box center [109, 266] width 187 height 20
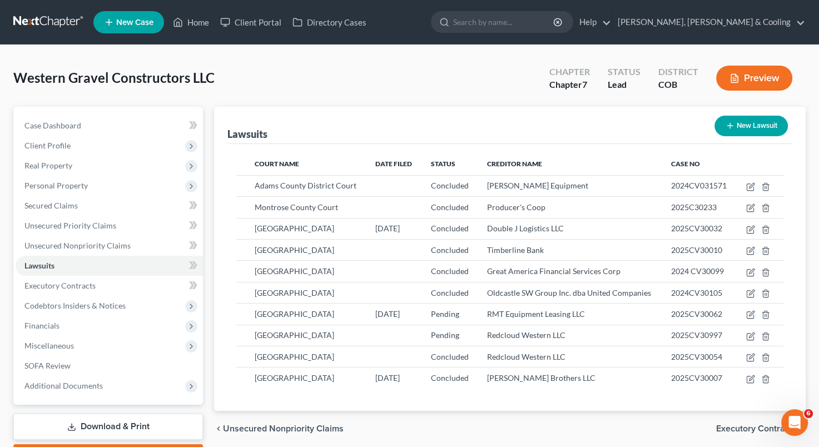
click at [380, 82] on div "Western Gravel Constructors LLC Upgraded Chapter Chapter 7 Status Lead District…" at bounding box center [409, 82] width 792 height 48
click at [612, 184] on div "[PERSON_NAME] Equipment" at bounding box center [570, 185] width 166 height 11
click at [735, 129] on button "New Lawsuit" at bounding box center [750, 126] width 73 height 21
select select "0"
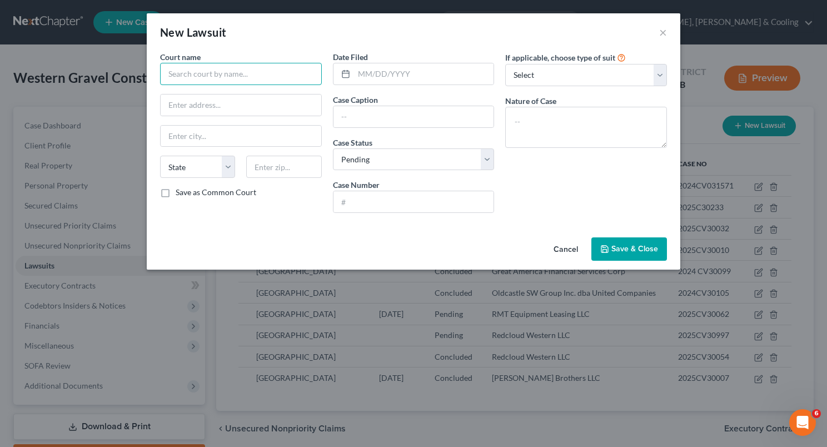
click at [214, 82] on input "text" at bounding box center [241, 74] width 162 height 22
type input "Trans Lease Inc. v. Western Gravel Constructors LLC and [PERSON_NAME]"
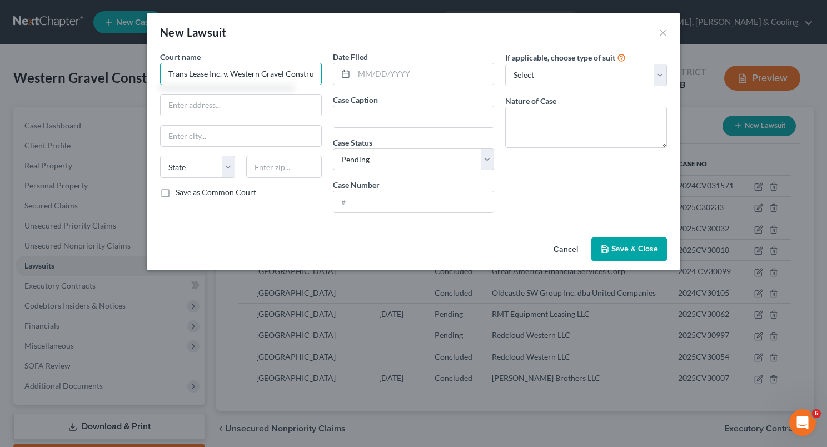
drag, startPoint x: 318, startPoint y: 73, endPoint x: 113, endPoint y: 79, distance: 204.6
click at [113, 79] on div "New Lawsuit × Court name * Trans Lease Inc. v. Western Gravel Constructors LLC …" at bounding box center [413, 223] width 827 height 447
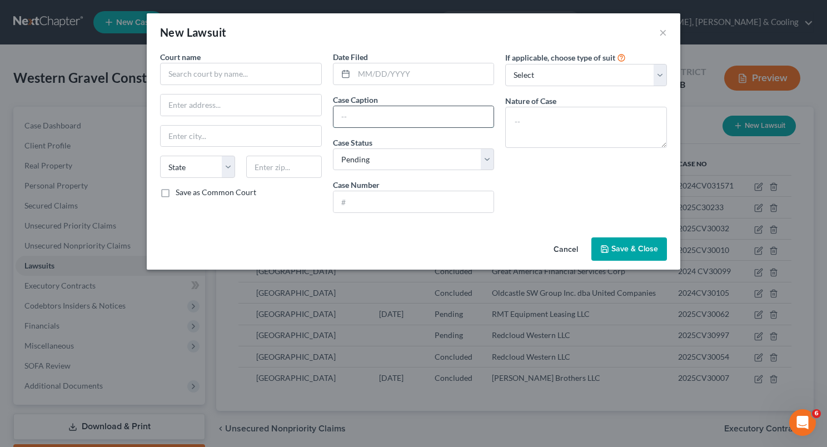
click at [365, 119] on input "text" at bounding box center [413, 116] width 161 height 21
paste input "Trans Lease Inc. v. Western Gravel Constructors LLC and [PERSON_NAME]"
type input "Trans Lease Inc. v. Western Gravel Constructors LLC and [PERSON_NAME]"
click at [210, 77] on input "text" at bounding box center [241, 74] width 162 height 22
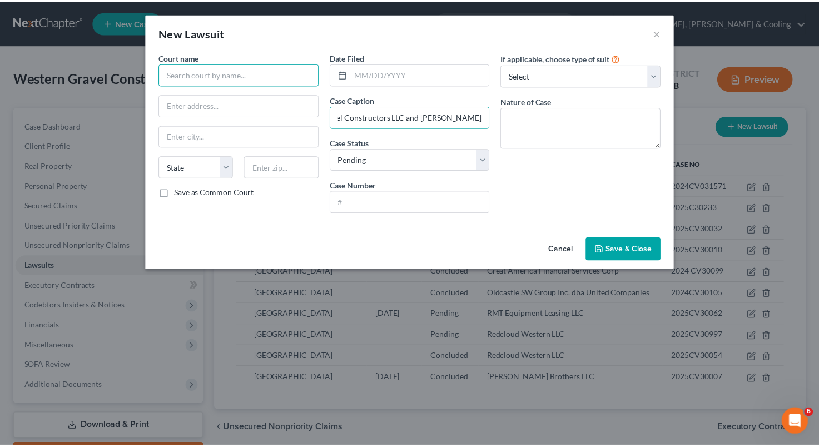
scroll to position [0, 0]
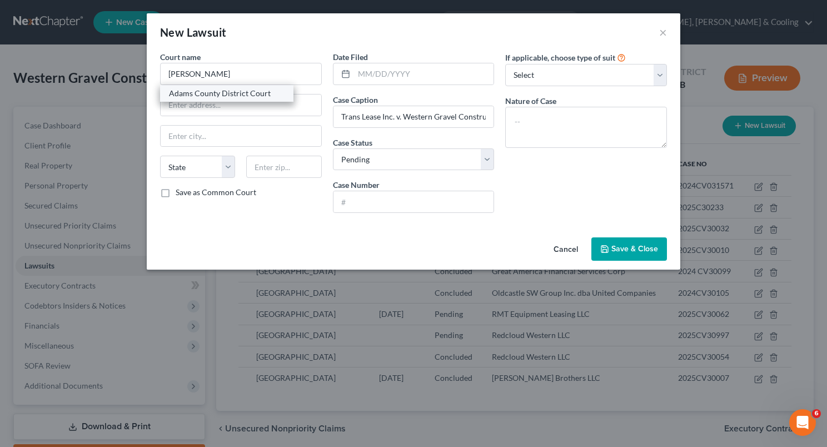
click at [216, 91] on div "Adams County District Court" at bounding box center [227, 93] width 116 height 11
type input "Adams County District Court"
type input "[STREET_ADDRESS]"
type input "[GEOGRAPHIC_DATA]"
select select "5"
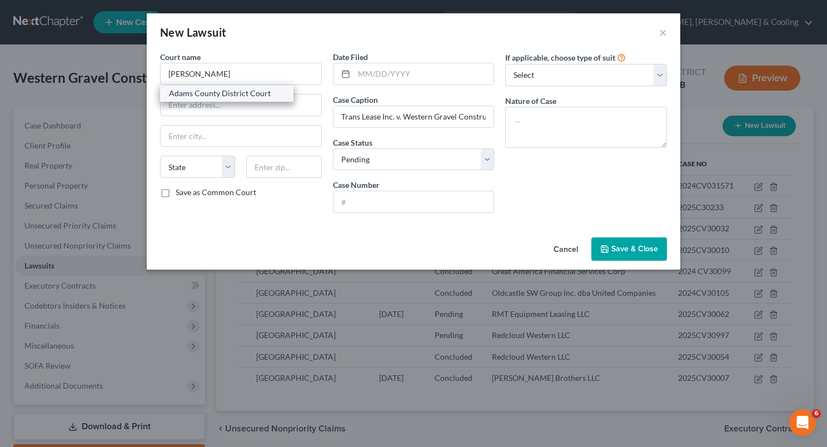
type input "80601"
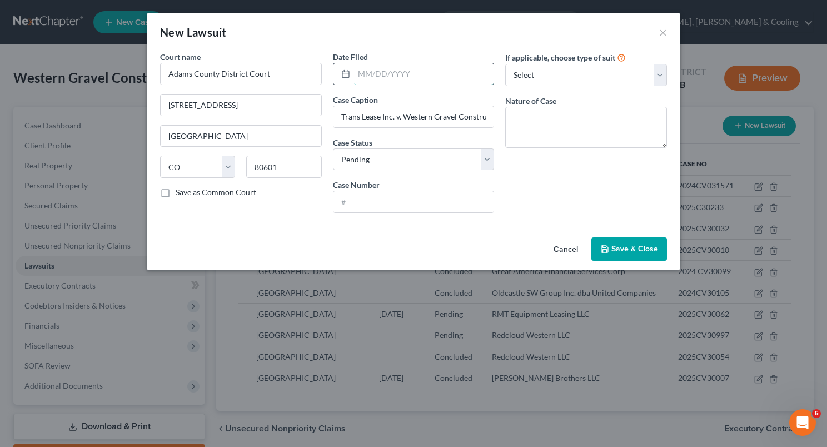
click at [383, 76] on input "text" at bounding box center [424, 73] width 140 height 21
type input "[DATE]"
click at [417, 154] on select "Select Pending On Appeal Concluded" at bounding box center [414, 159] width 162 height 22
select select "2"
click at [333, 148] on select "Select Pending On Appeal Concluded" at bounding box center [414, 159] width 162 height 22
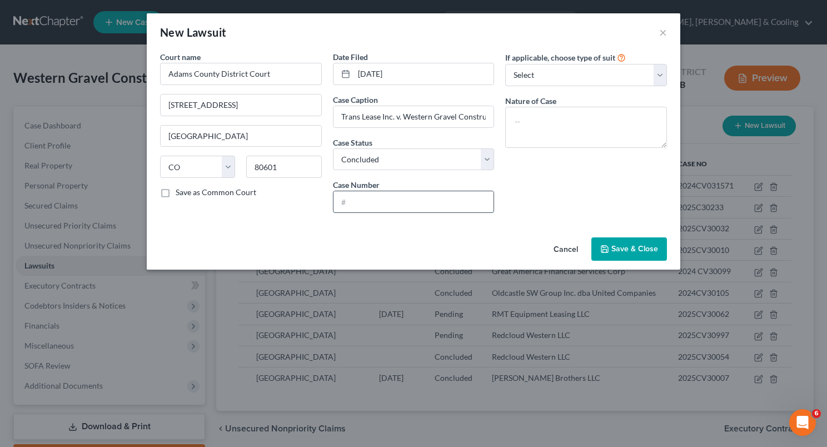
click at [397, 202] on input "text" at bounding box center [413, 201] width 161 height 21
type input "2024CV30997"
click at [580, 74] on select "Select Repossession Foreclosure Returns Other" at bounding box center [586, 75] width 162 height 22
select select "3"
click at [505, 64] on select "Select Repossession Foreclosure Returns Other" at bounding box center [586, 75] width 162 height 22
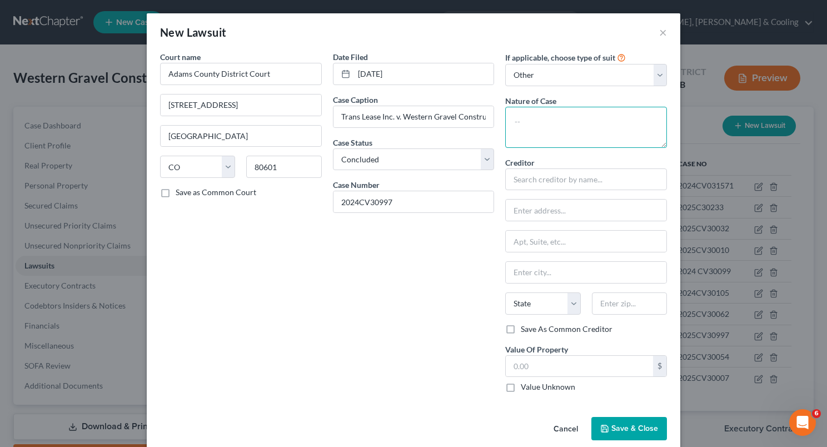
click at [560, 121] on textarea at bounding box center [586, 127] width 162 height 41
type textarea "Breach of contract"
click at [543, 182] on input "text" at bounding box center [586, 179] width 162 height 22
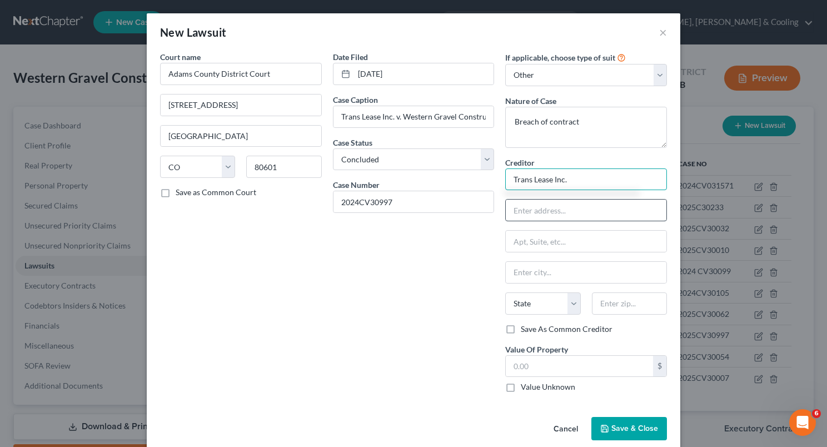
type input "Trans Lease Inc."
click at [542, 207] on input "text" at bounding box center [586, 209] width 161 height 21
type input "c/o [PERSON_NAME] PC"
click at [594, 208] on input "c/o [PERSON_NAME] PC" at bounding box center [586, 209] width 161 height 21
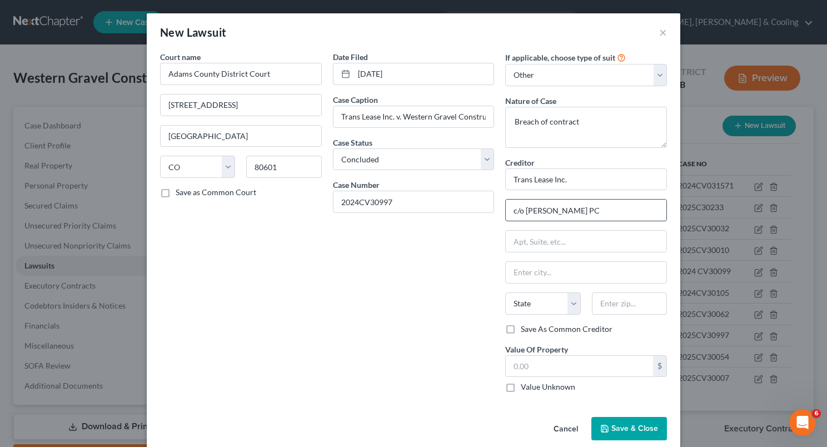
drag, startPoint x: 594, startPoint y: 208, endPoint x: 510, endPoint y: 207, distance: 84.5
click at [510, 207] on input "c/o [PERSON_NAME] PC" at bounding box center [586, 209] width 161 height 21
click at [577, 180] on input "Trans Lease Inc." at bounding box center [586, 179] width 162 height 22
paste input "c/o [PERSON_NAME] PC"
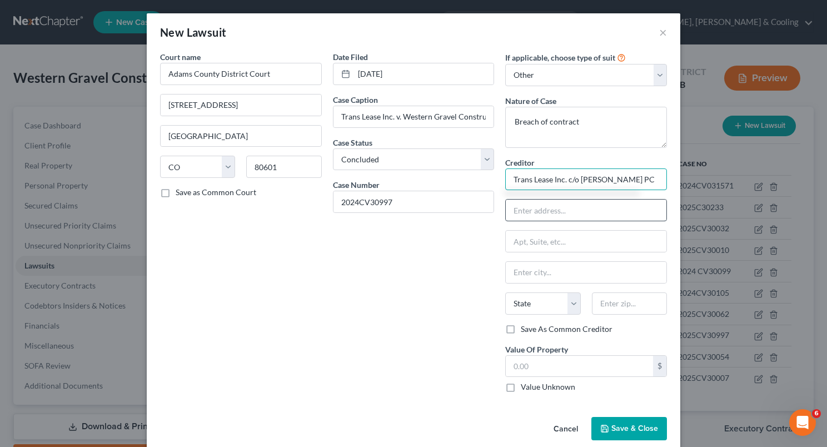
type input "Trans Lease Inc. c/o [PERSON_NAME] PC"
click at [538, 209] on input "text" at bounding box center [586, 209] width 161 height 21
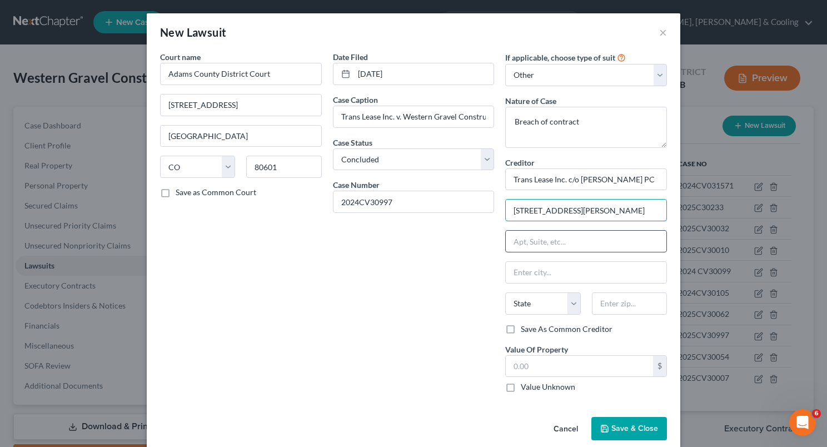
type input "[STREET_ADDRESS][PERSON_NAME]"
click at [533, 236] on input "text" at bounding box center [586, 241] width 161 height 21
type input "Bldg. B, Ste 120"
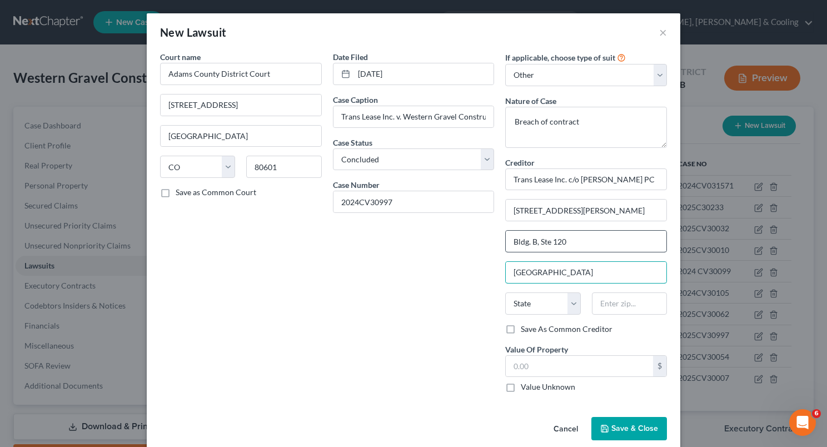
type input "[GEOGRAPHIC_DATA]"
select select "5"
type input "80231"
click at [521, 387] on label "Value Unknown" at bounding box center [548, 386] width 54 height 11
click at [525, 387] on input "Value Unknown" at bounding box center [528, 384] width 7 height 7
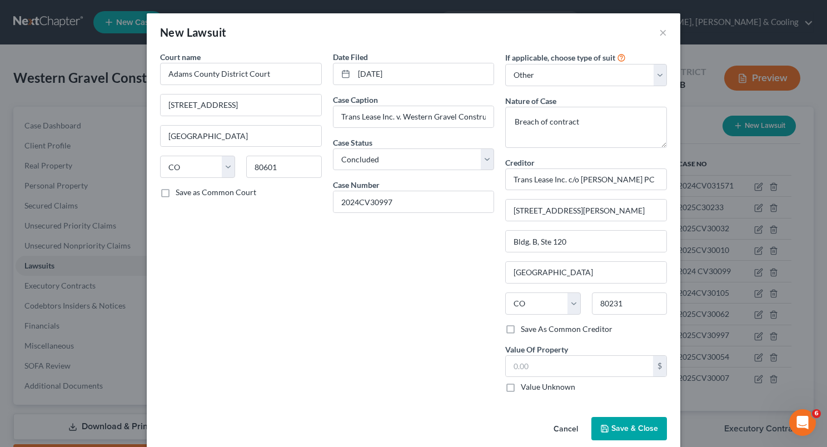
checkbox input "true"
type input "0.00"
click at [622, 421] on button "Save & Close" at bounding box center [629, 428] width 76 height 23
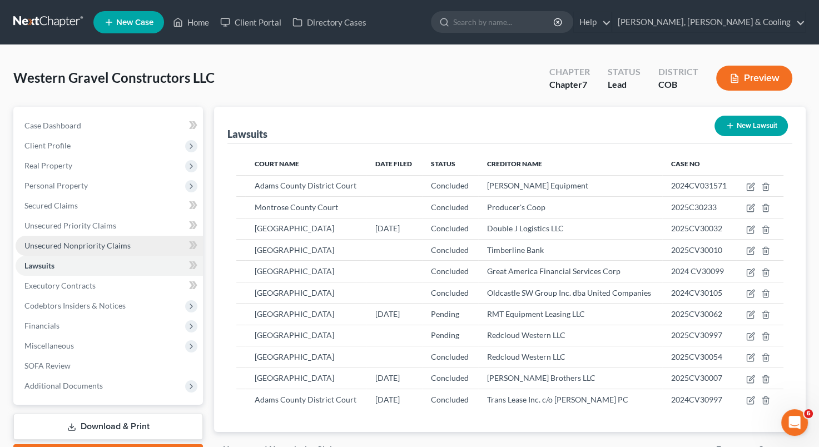
click at [130, 244] on link "Unsecured Nonpriority Claims" at bounding box center [109, 246] width 187 height 20
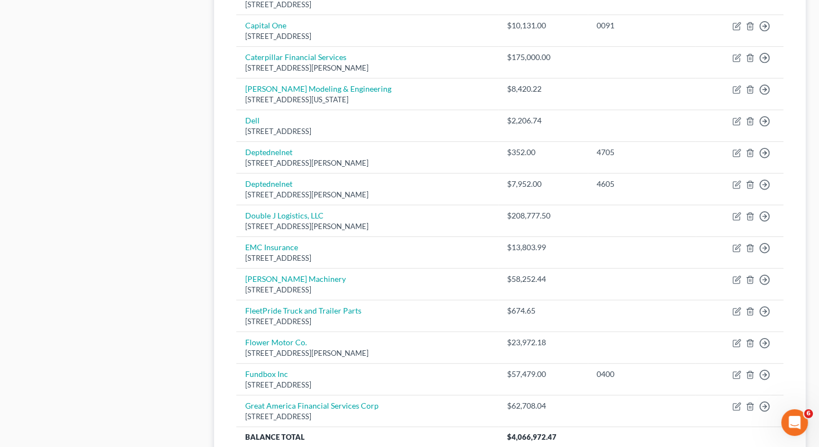
scroll to position [733, 0]
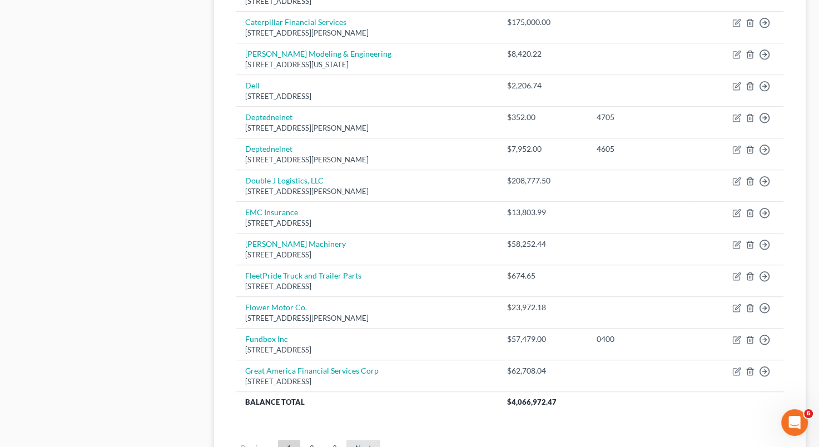
click at [362, 445] on link "Next" at bounding box center [363, 449] width 34 height 18
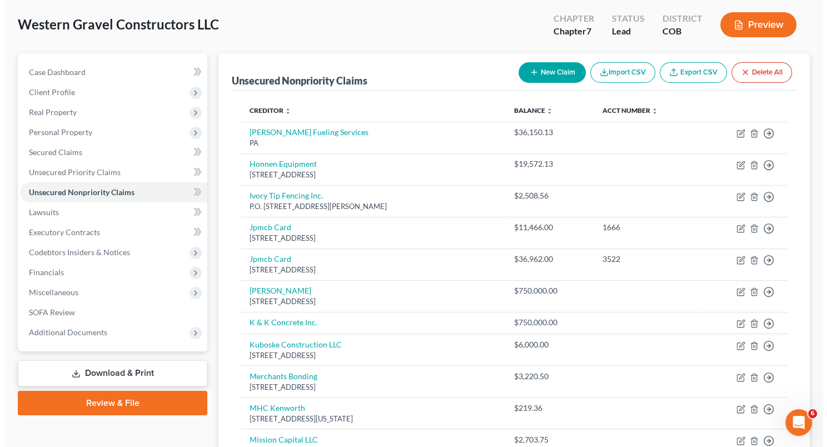
scroll to position [19, 0]
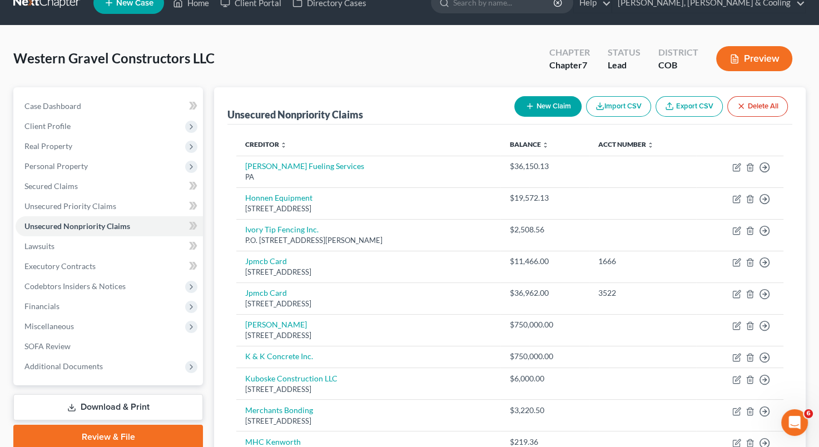
click at [550, 106] on button "New Claim" at bounding box center [547, 106] width 67 height 21
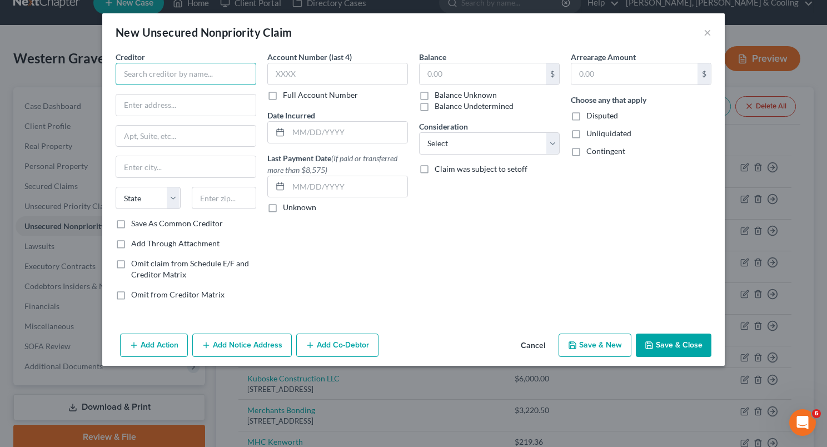
click at [184, 69] on input "text" at bounding box center [186, 74] width 141 height 22
type input "Trans Lease Inc."
click at [159, 111] on input "text" at bounding box center [185, 104] width 139 height 21
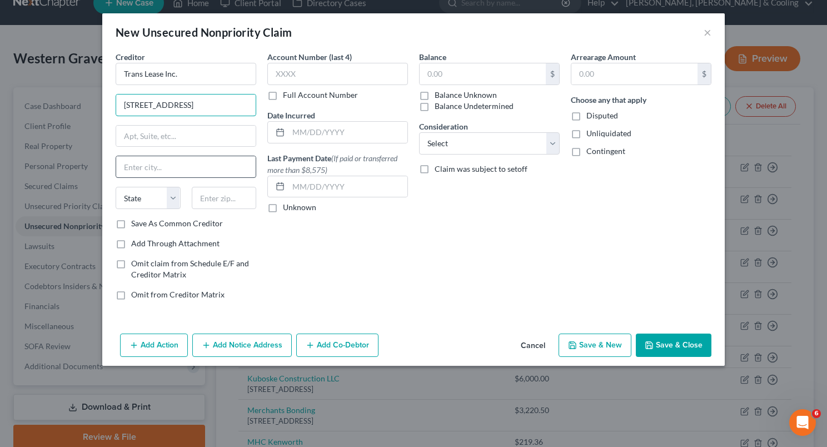
type input "[STREET_ADDRESS]"
click at [129, 169] on input "text" at bounding box center [185, 166] width 139 height 21
type input "[GEOGRAPHIC_DATA]"
select select "5"
type input "80221"
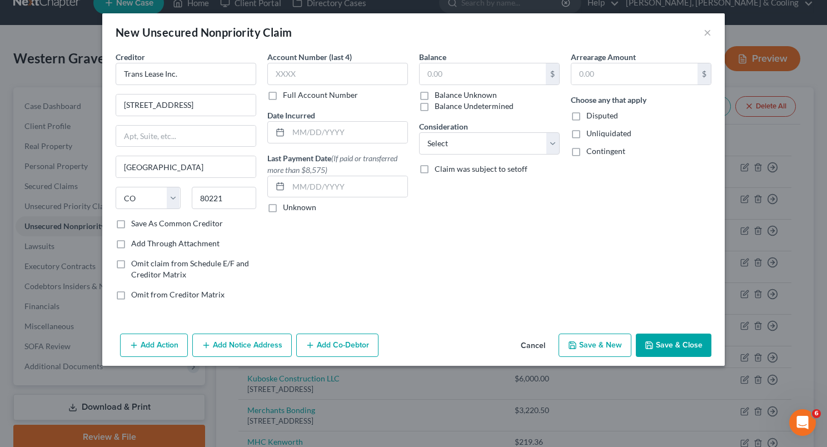
click at [286, 251] on div "Account Number (last 4) Full Account Number Date Incurred Last Payment Date (If…" at bounding box center [338, 180] width 152 height 258
click at [131, 224] on label "Save As Common Creditor" at bounding box center [177, 223] width 92 height 11
click at [136, 224] on input "Save As Common Creditor" at bounding box center [139, 221] width 7 height 7
checkbox input "true"
click at [290, 138] on input "text" at bounding box center [347, 132] width 119 height 21
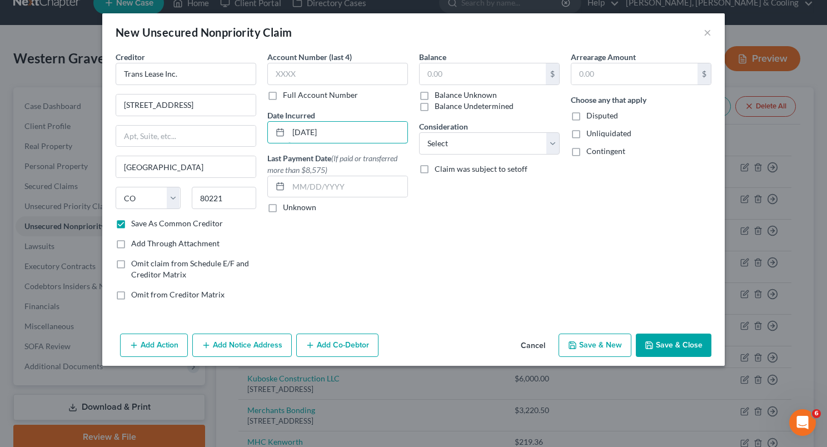
type input "[DATE]"
click at [433, 222] on div "Balance $ Balance Unknown Balance Undetermined $ Balance Unknown Consideration …" at bounding box center [489, 180] width 152 height 258
click at [425, 69] on input "text" at bounding box center [483, 73] width 126 height 21
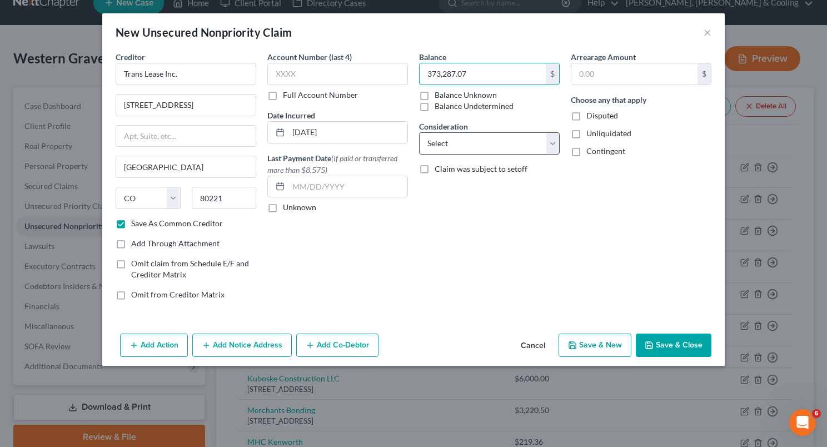
type input "373,287.07"
click at [487, 144] on select "Select Cable / Satellite Services Collection Agency Credit Card Debt Debt Couns…" at bounding box center [489, 143] width 141 height 22
select select "7"
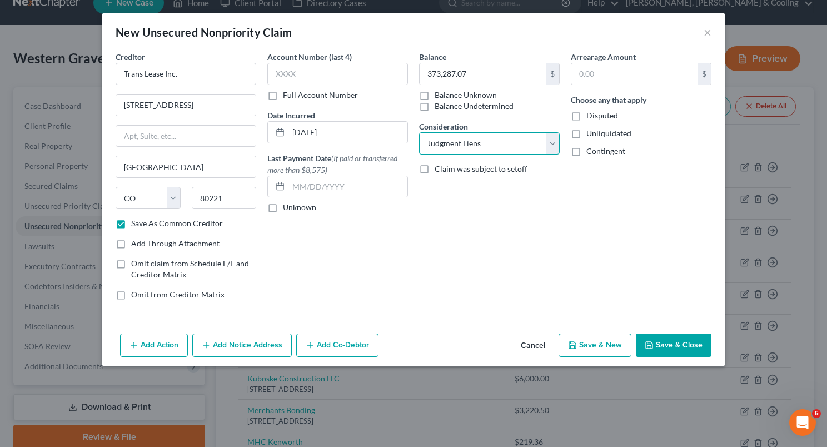
click at [419, 132] on select "Select Cable / Satellite Services Collection Agency Credit Card Debt Debt Couns…" at bounding box center [489, 143] width 141 height 22
click at [258, 341] on button "Add Notice Address" at bounding box center [241, 344] width 99 height 23
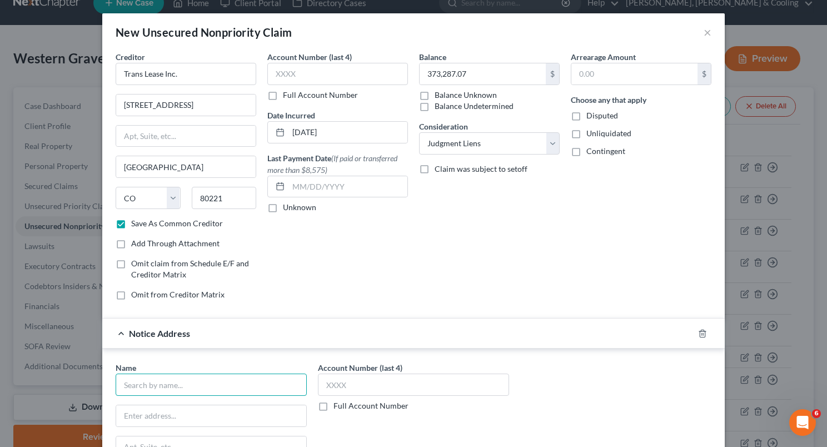
click at [182, 379] on input "text" at bounding box center [211, 384] width 191 height 22
type input "J"
type input "[PERSON_NAME], PC"
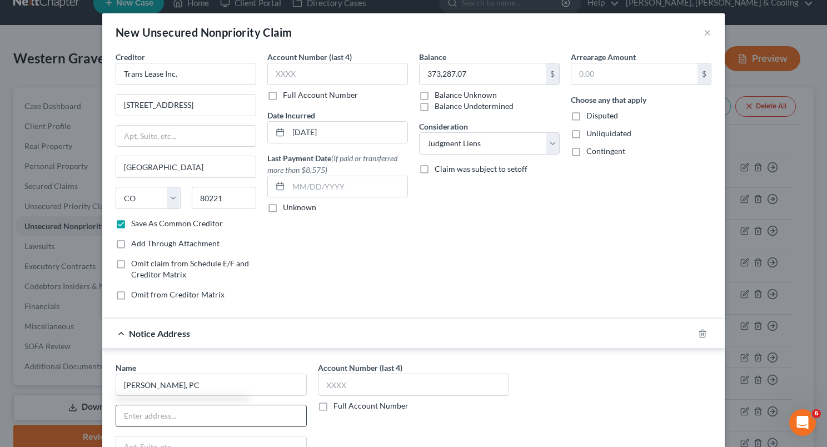
click at [167, 412] on input "text" at bounding box center [211, 415] width 190 height 21
type input "[STREET_ADDRESS][PERSON_NAME]. B, Ste. 120"
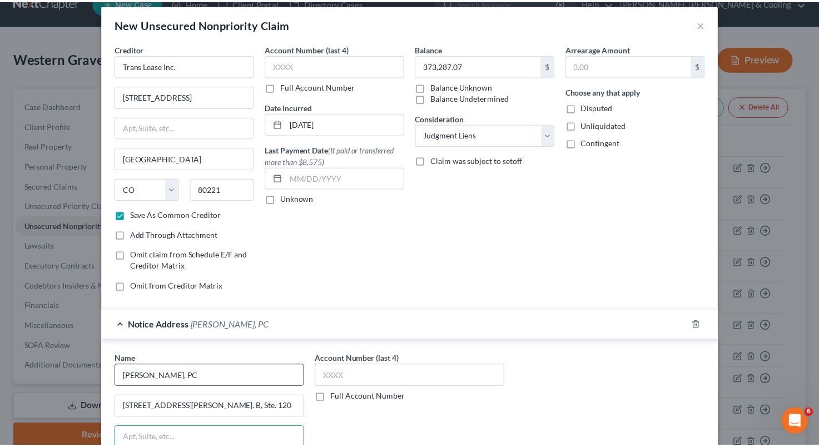
scroll to position [189, 0]
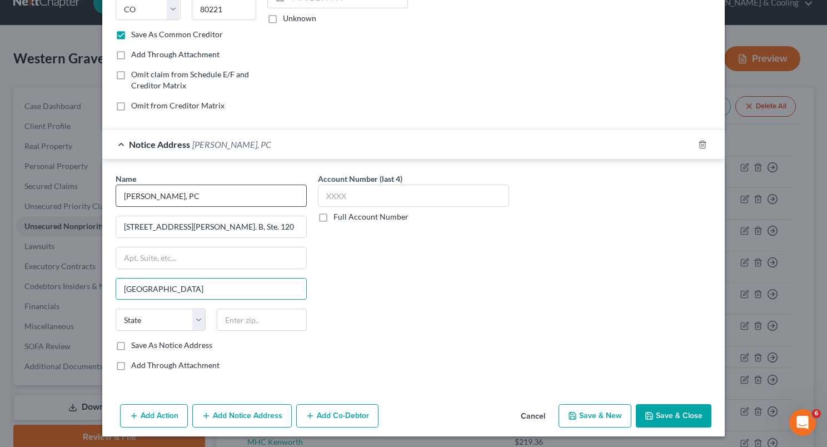
type input "[GEOGRAPHIC_DATA]"
select select "5"
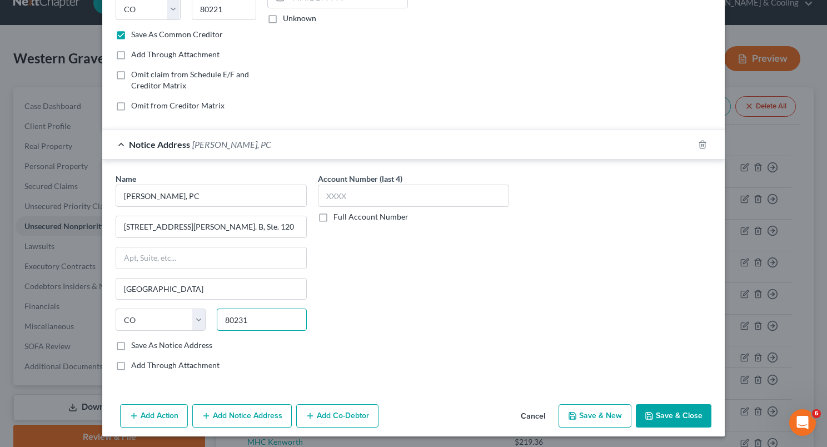
type input "80231"
click at [666, 408] on button "Save & Close" at bounding box center [674, 415] width 76 height 23
checkbox input "false"
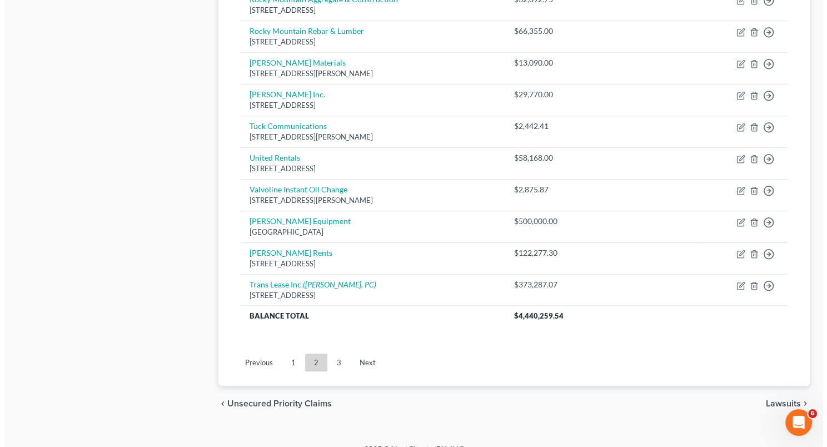
scroll to position [819, 0]
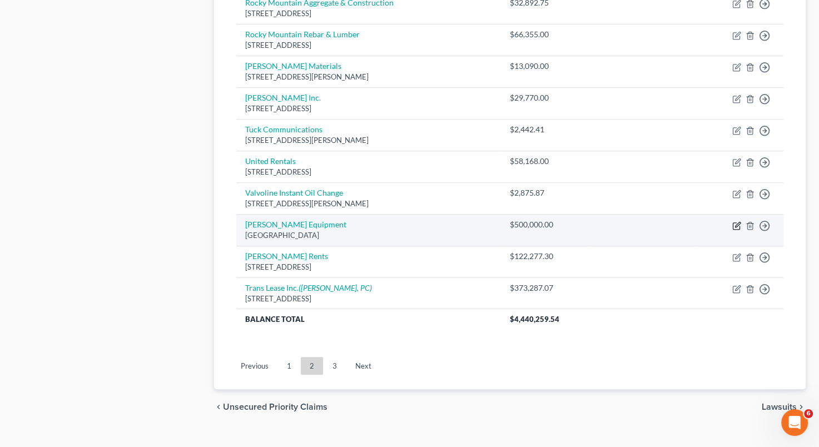
click at [735, 222] on icon "button" at bounding box center [737, 224] width 5 height 5
select select "5"
select select "11"
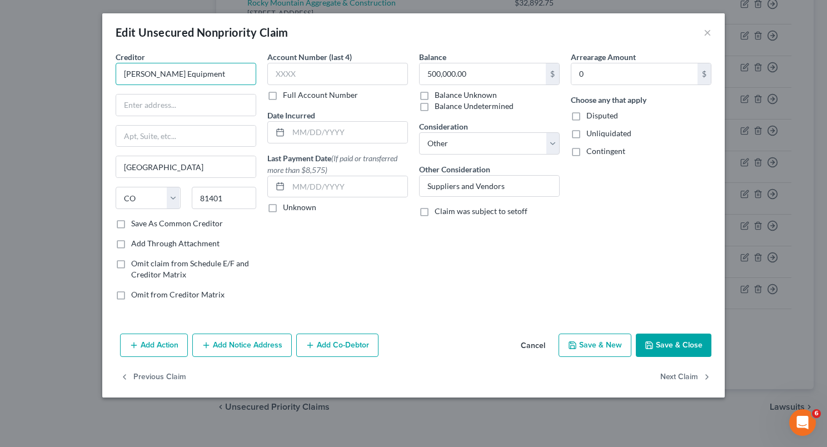
click at [208, 72] on input "[PERSON_NAME] Equipment" at bounding box center [186, 74] width 141 height 22
click at [187, 109] on input "text" at bounding box center [185, 104] width 139 height 21
type input "[PERSON_NAME] Equipment Co."
click at [187, 109] on input "text" at bounding box center [185, 104] width 139 height 21
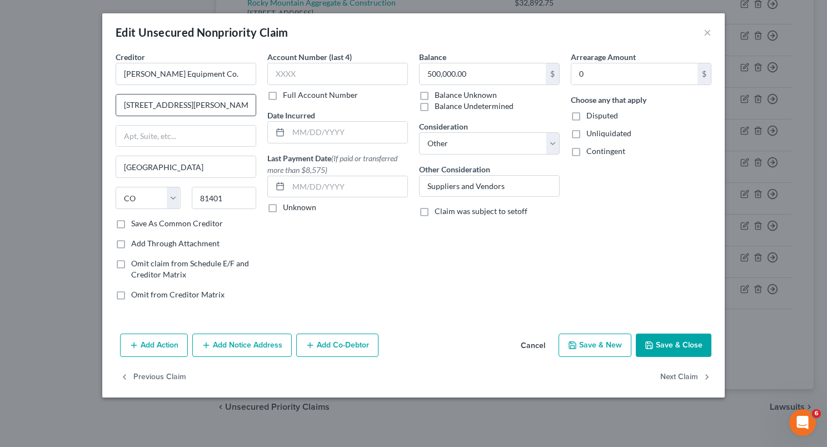
type input "[STREET_ADDRESS][PERSON_NAME]"
type input "Aurora"
type input "80011"
click at [131, 223] on label "Save As Common Creditor" at bounding box center [177, 223] width 92 height 11
click at [136, 223] on input "Save As Common Creditor" at bounding box center [139, 221] width 7 height 7
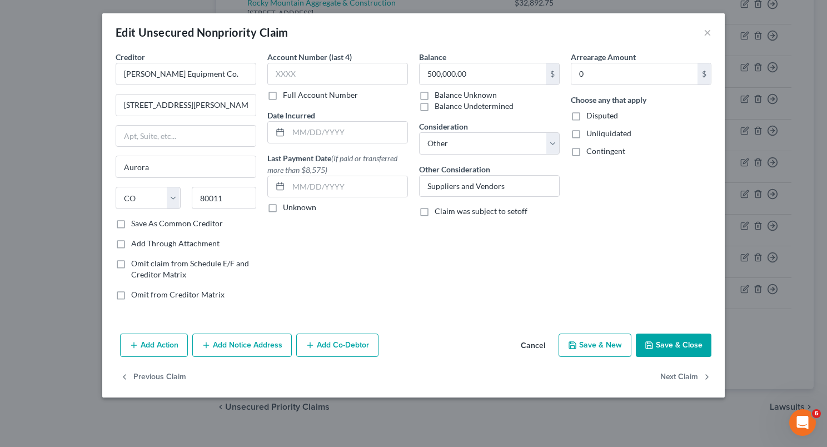
checkbox input "true"
click at [297, 136] on input "text" at bounding box center [347, 132] width 119 height 21
type input "[DATE]"
click at [462, 144] on select "Select Cable / Satellite Services Collection Agency Credit Card Debt Debt Couns…" at bounding box center [489, 143] width 141 height 22
select select "15"
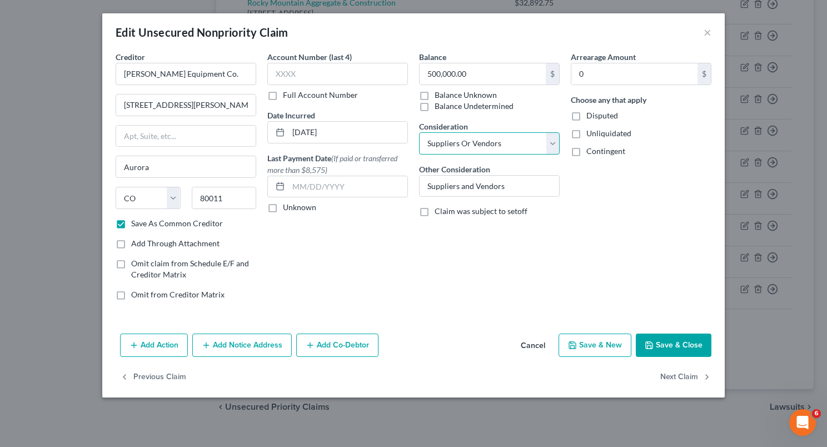
click at [419, 132] on select "Select Cable / Satellite Services Collection Agency Credit Card Debt Debt Couns…" at bounding box center [489, 143] width 141 height 22
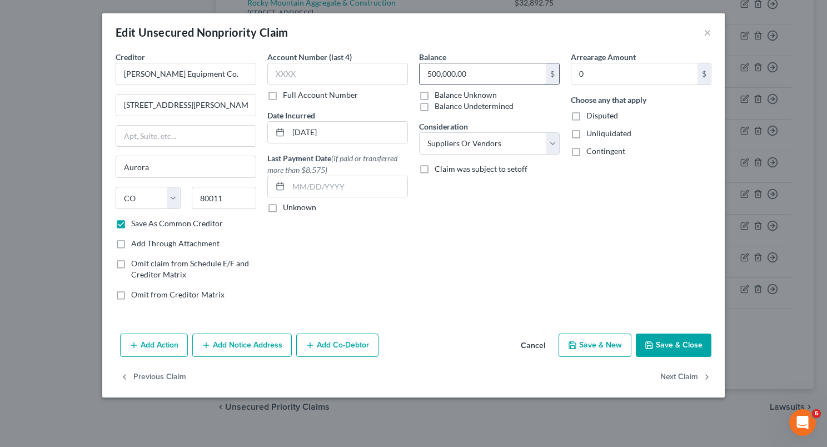
click at [498, 78] on input "500,000.00" at bounding box center [483, 73] width 126 height 21
type input "574,554.72"
click at [558, 138] on select "Select Cable / Satellite Services Collection Agency Credit Card Debt Debt Couns…" at bounding box center [489, 143] width 141 height 22
click at [419, 132] on select "Select Cable / Satellite Services Collection Agency Credit Card Debt Debt Couns…" at bounding box center [489, 143] width 141 height 22
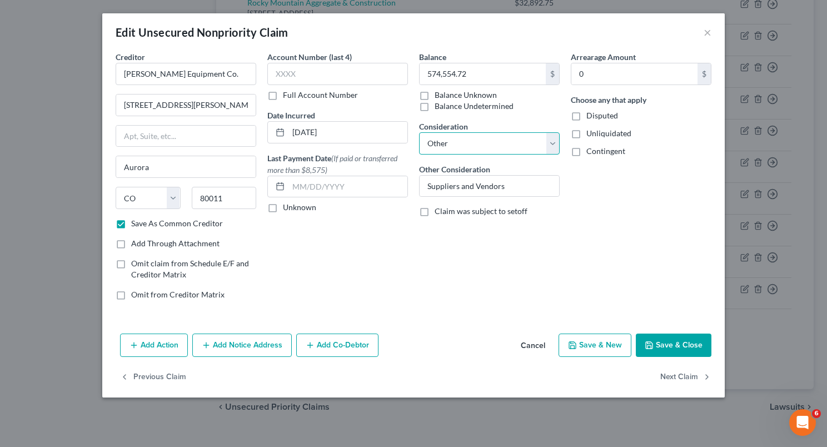
click at [552, 142] on select "Select Cable / Satellite Services Collection Agency Credit Card Debt Debt Couns…" at bounding box center [489, 143] width 141 height 22
select select "14"
click at [419, 132] on select "Select Cable / Satellite Services Collection Agency Credit Card Debt Debt Couns…" at bounding box center [489, 143] width 141 height 22
click at [233, 348] on button "Add Notice Address" at bounding box center [241, 344] width 99 height 23
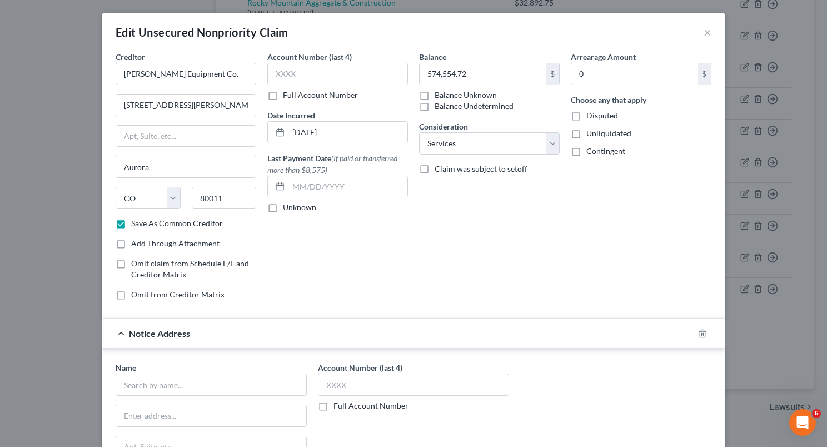
click at [209, 370] on div "Name *" at bounding box center [211, 379] width 191 height 34
click at [203, 388] on input "text" at bounding box center [211, 384] width 191 height 22
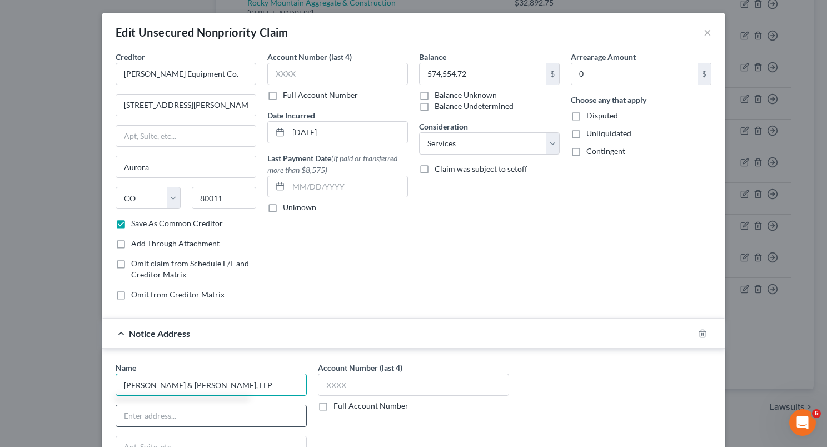
type input "[PERSON_NAME] & [PERSON_NAME], LLP"
click at [193, 417] on input "text" at bounding box center [211, 415] width 190 height 21
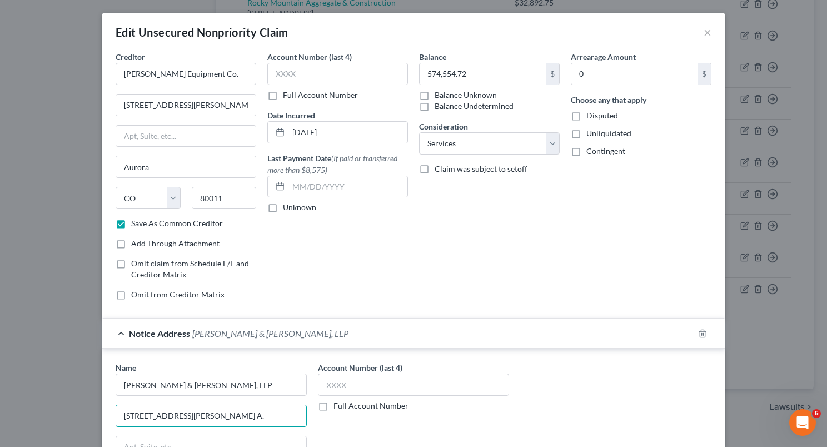
type input "[STREET_ADDRESS][PERSON_NAME] A."
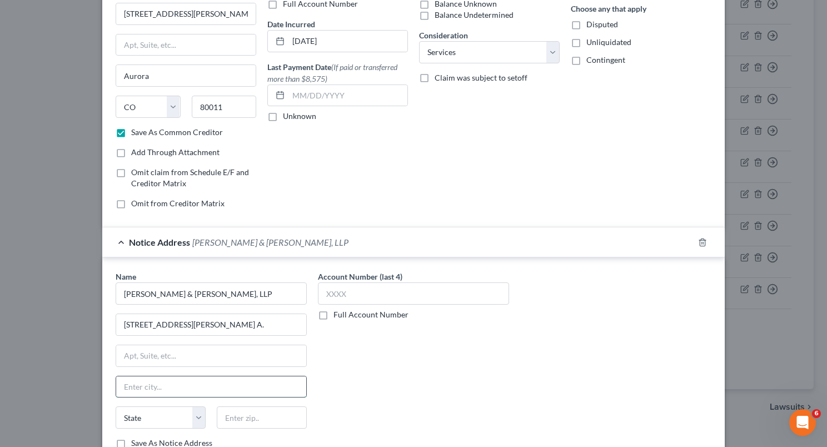
click at [183, 381] on input "text" at bounding box center [211, 386] width 190 height 21
type input "Littleton"
select select "5"
type input "80127"
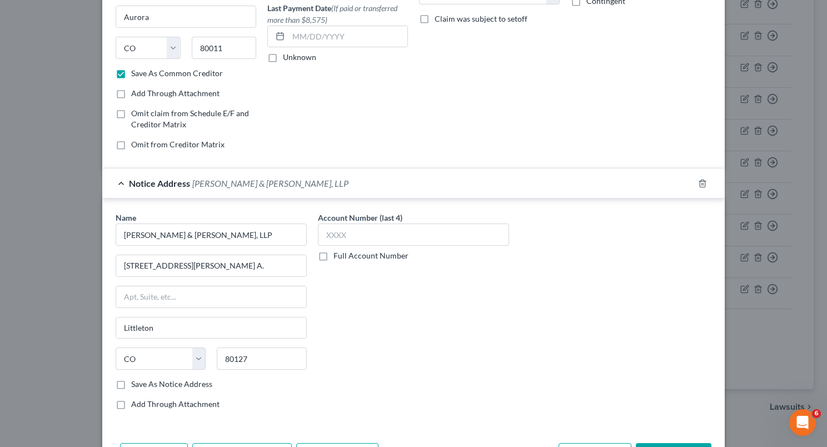
scroll to position [158, 0]
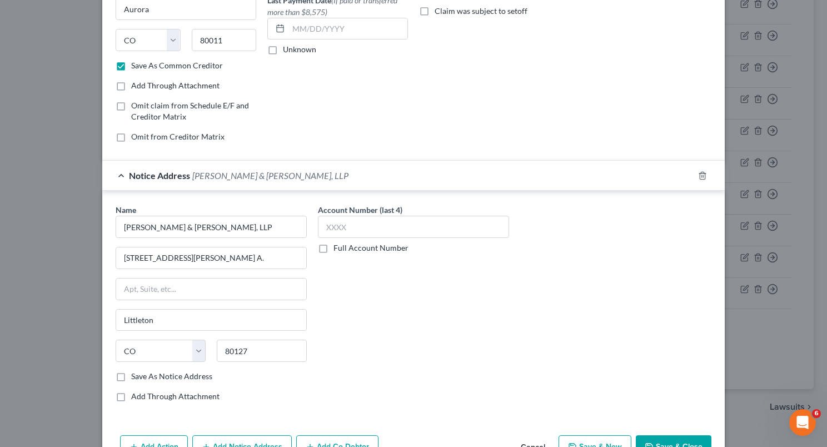
click at [131, 374] on label "Save As Notice Address" at bounding box center [171, 376] width 81 height 11
click at [136, 374] on input "Save As Notice Address" at bounding box center [139, 374] width 7 height 7
click at [131, 374] on label "Save As Notice Address" at bounding box center [171, 376] width 81 height 11
click at [136, 374] on input "Save As Notice Address" at bounding box center [139, 374] width 7 height 7
click at [131, 372] on label "Save As Notice Address" at bounding box center [171, 376] width 81 height 11
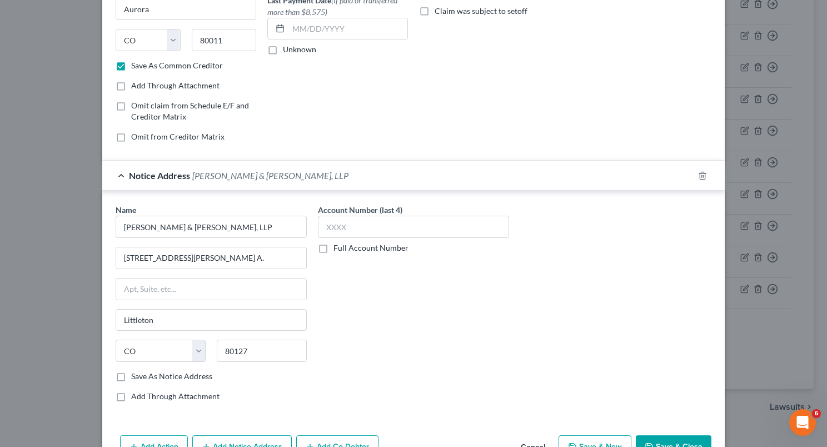
click at [136, 372] on input "Save As Notice Address" at bounding box center [139, 374] width 7 height 7
checkbox input "true"
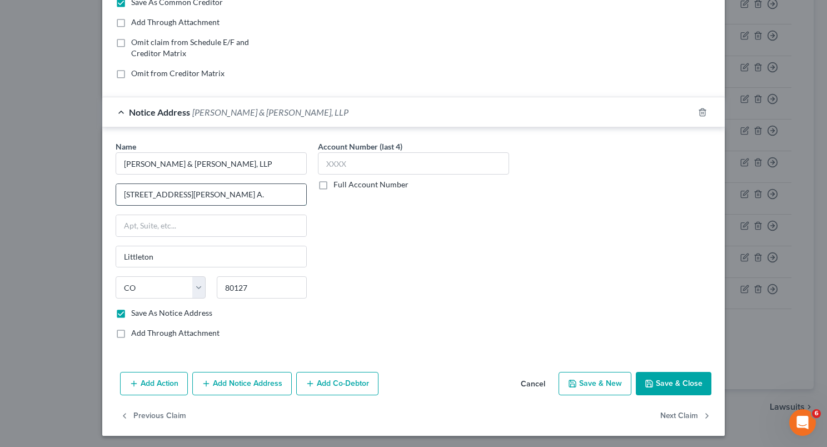
click at [149, 189] on input "[STREET_ADDRESS][PERSON_NAME] A." at bounding box center [211, 194] width 190 height 21
click at [151, 196] on input "[STREET_ADDRESS][PERSON_NAME] A." at bounding box center [211, 194] width 190 height 21
type input "[STREET_ADDRESS][PERSON_NAME] A."
click at [662, 379] on button "Save & Close" at bounding box center [674, 383] width 76 height 23
checkbox input "false"
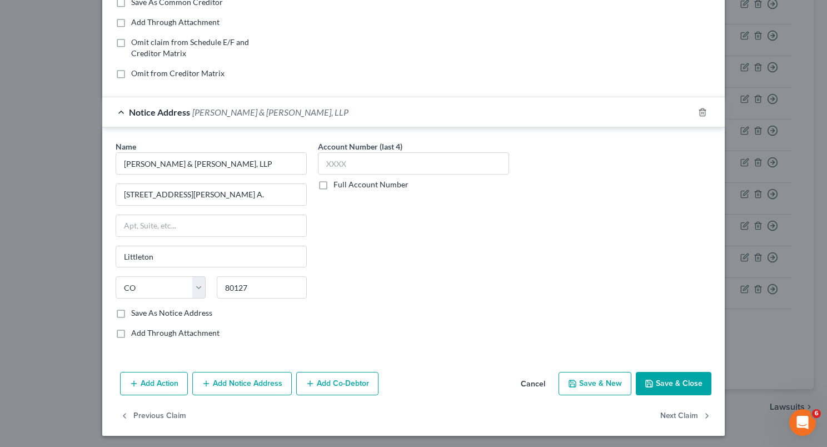
checkbox input "false"
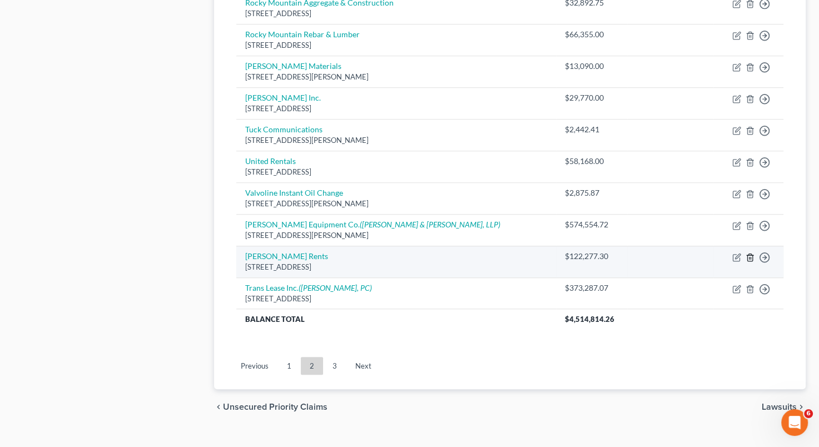
click at [751, 256] on icon "button" at bounding box center [749, 256] width 5 height 7
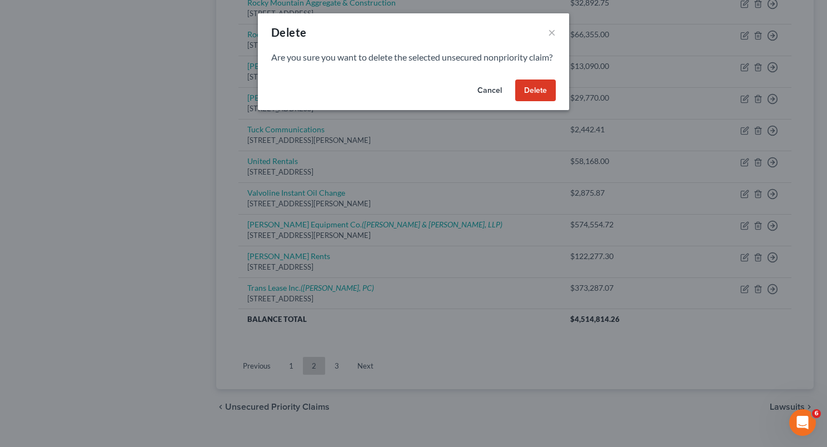
click at [545, 101] on button "Delete" at bounding box center [535, 90] width 41 height 22
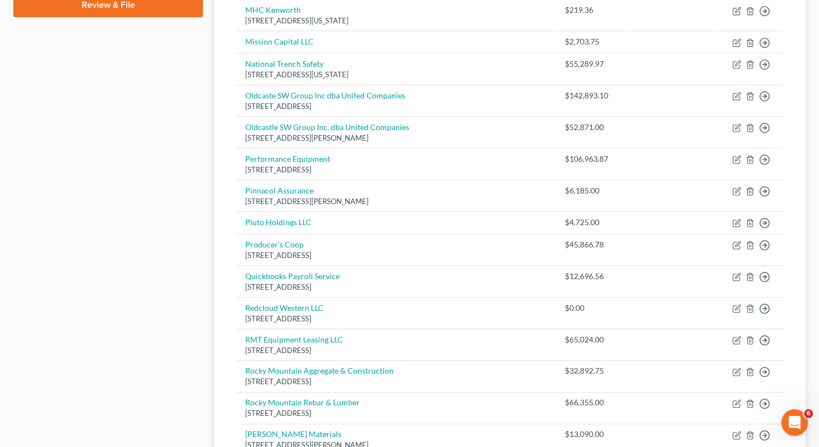
scroll to position [446, 0]
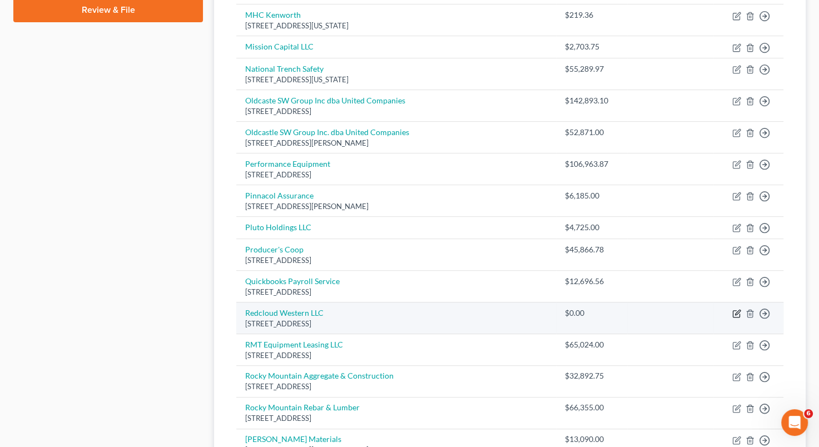
click at [737, 310] on icon "button" at bounding box center [736, 313] width 9 height 9
select select "5"
select select "2"
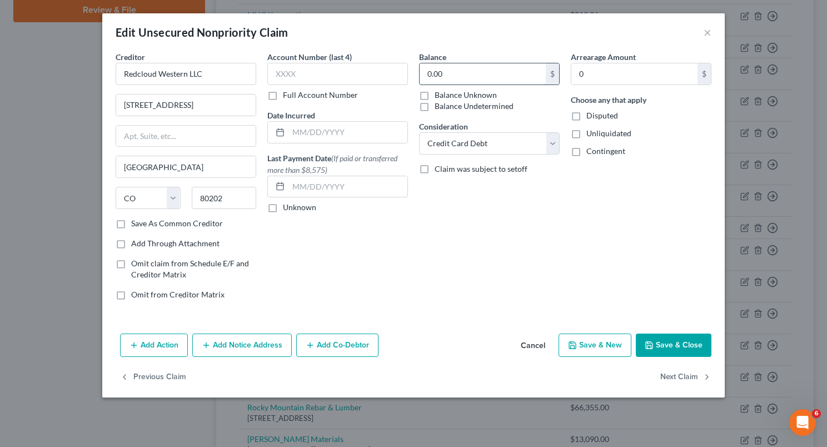
click at [451, 68] on input "0.00" at bounding box center [483, 73] width 126 height 21
type input "5,100,000"
click at [555, 138] on select "Select Cable / Satellite Services Collection Agency Credit Card Debt Debt Couns…" at bounding box center [489, 143] width 141 height 22
select select "11"
click at [419, 132] on select "Select Cable / Satellite Services Collection Agency Credit Card Debt Debt Couns…" at bounding box center [489, 143] width 141 height 22
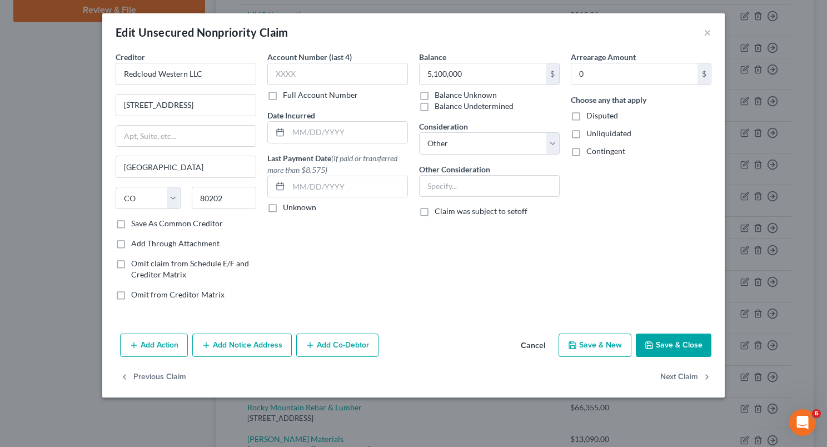
click at [657, 347] on button "Save & Close" at bounding box center [674, 344] width 76 height 23
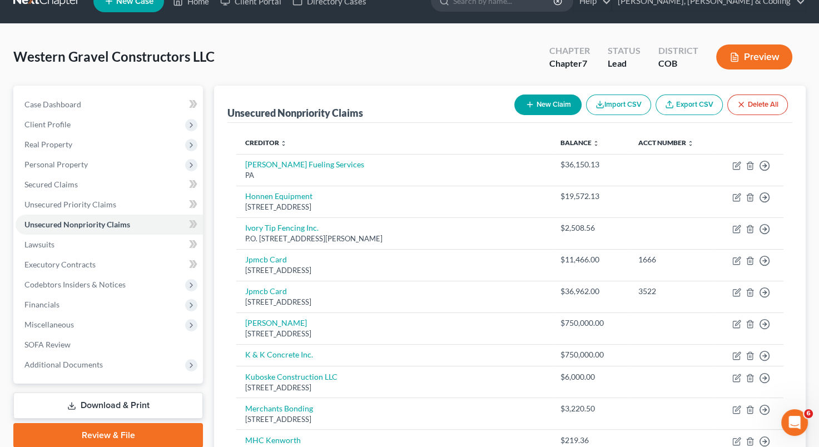
scroll to position [8, 0]
